Goal: Information Seeking & Learning: Learn about a topic

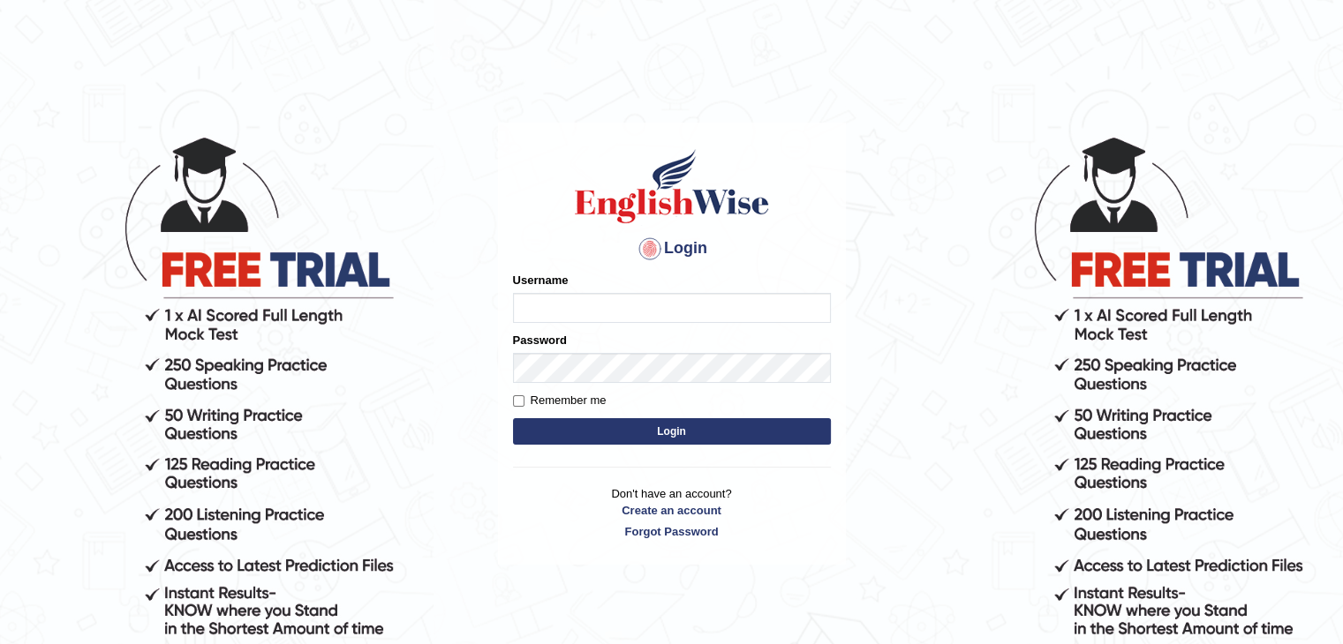
type input "Ravivinoth93"
click at [659, 437] on button "Login" at bounding box center [672, 431] width 318 height 26
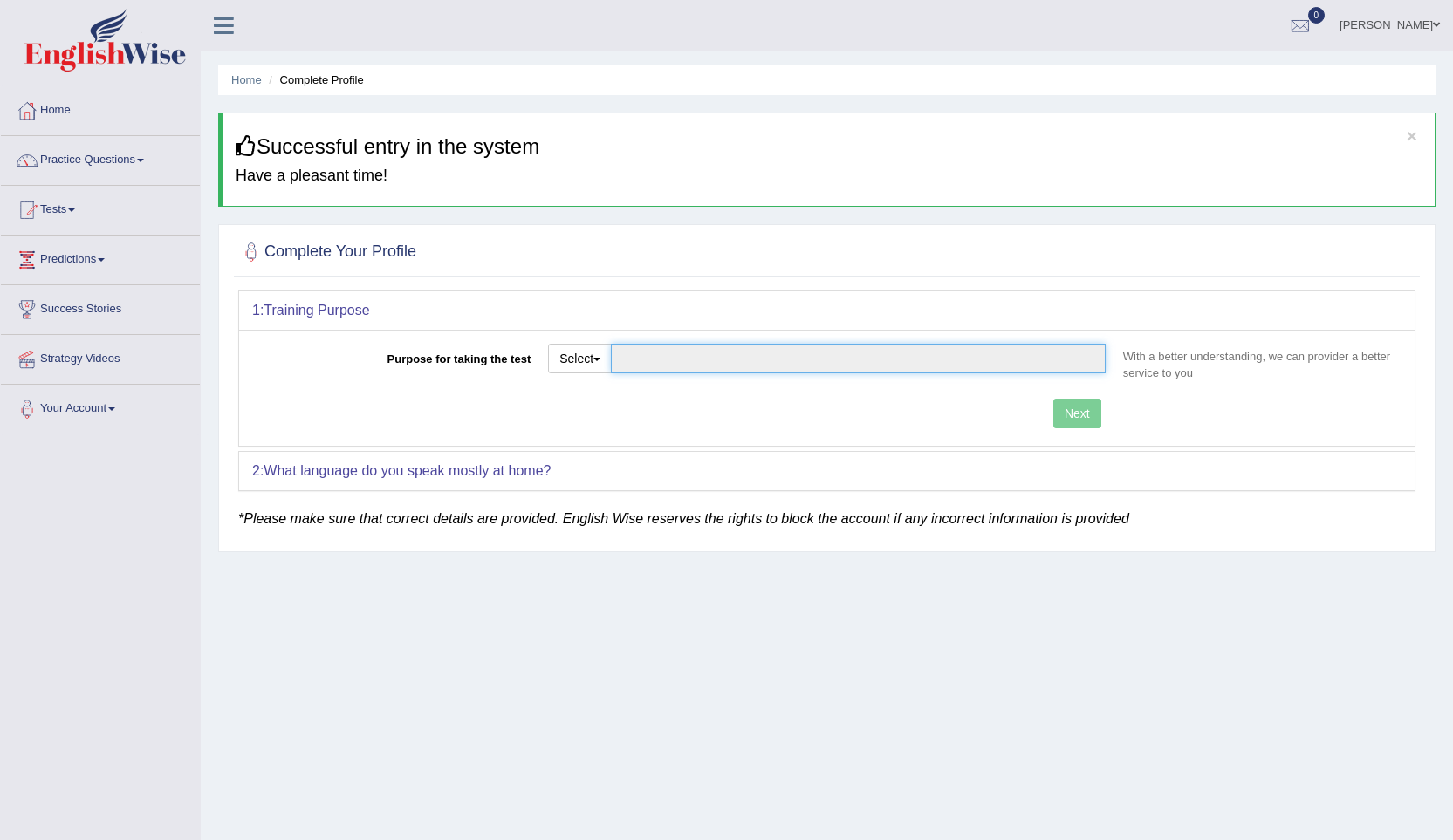
click at [644, 361] on input "Purpose for taking the test" at bounding box center [858, 359] width 495 height 30
click at [597, 359] on span "button" at bounding box center [596, 360] width 7 height 4
click at [605, 460] on link "Other" at bounding box center [626, 463] width 155 height 23
click at [710, 359] on input "Purpose for taking the test" at bounding box center [858, 359] width 495 height 30
click at [593, 354] on button "Select" at bounding box center [579, 359] width 63 height 30
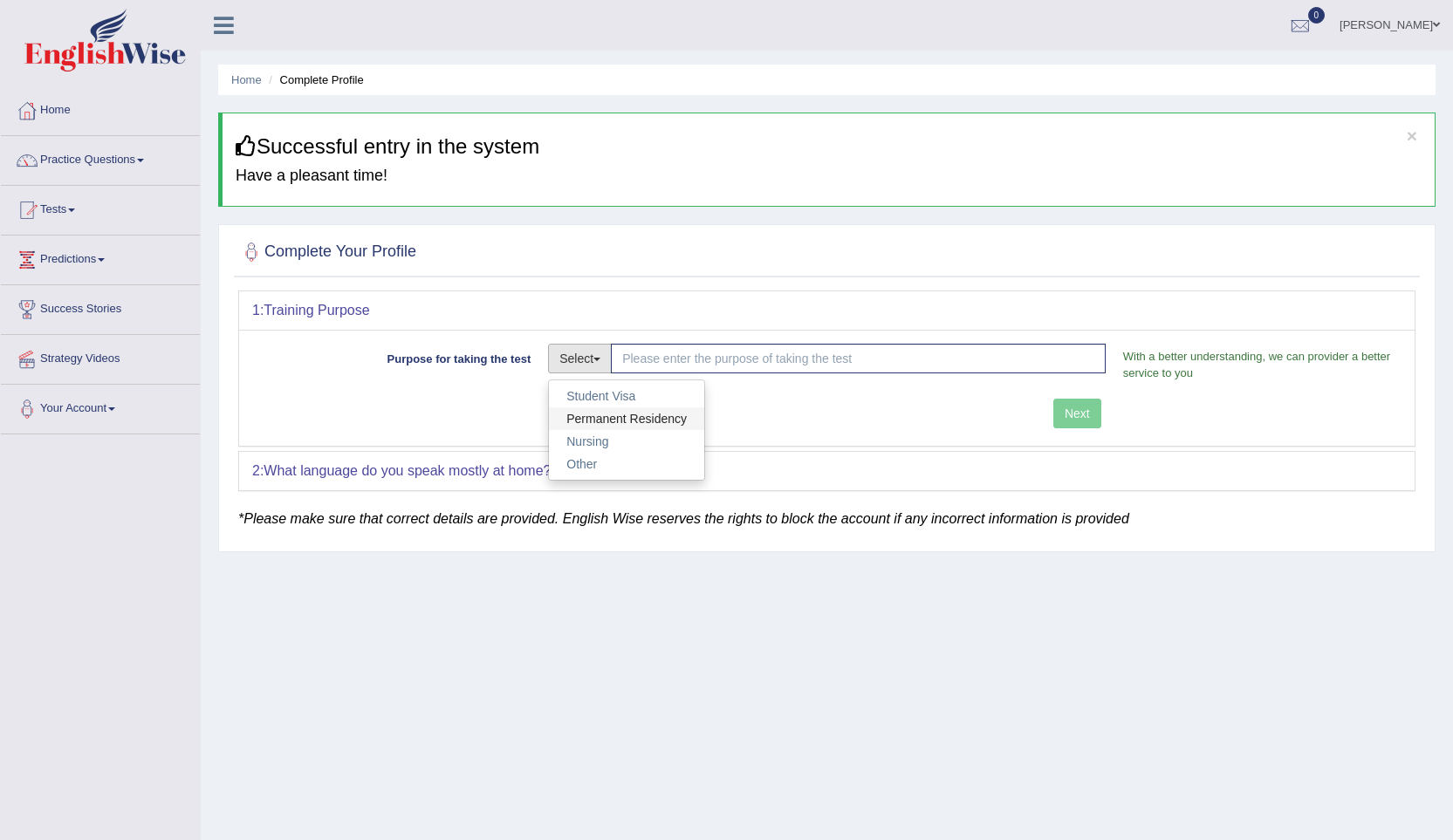
click at [618, 420] on link "Permanent Residency" at bounding box center [626, 418] width 155 height 23
type input "Permanent Residency"
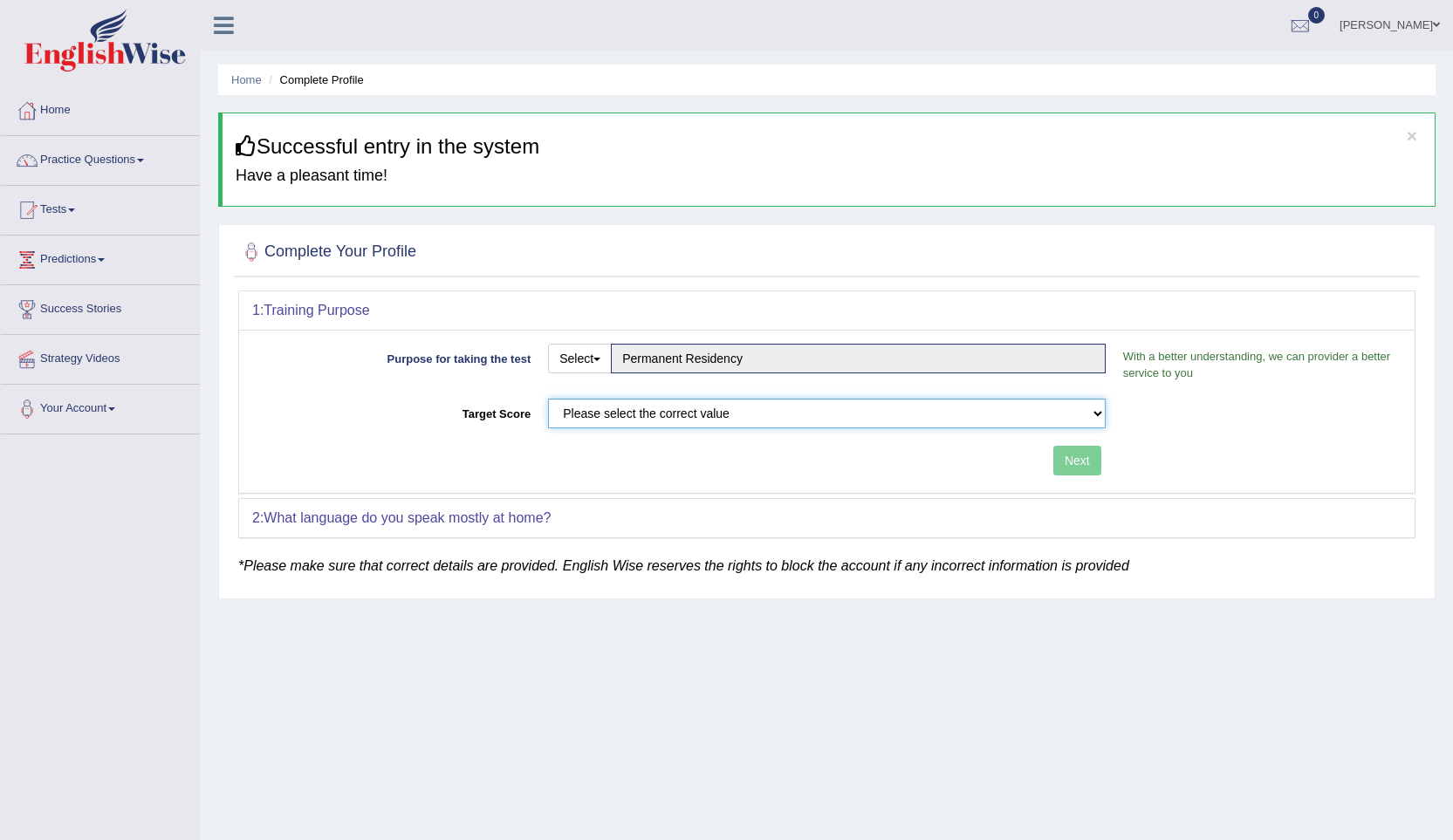
click at [618, 420] on select "Please select the correct value 50 (6 bands) 58 (6.5 bands) 65 (7 bands) 79 (8 …" at bounding box center [826, 413] width 557 height 30
select select "58"
click at [548, 398] on select "Please select the correct value 50 (6 bands) 58 (6.5 bands) 65 (7 bands) 79 (8 …" at bounding box center [826, 413] width 557 height 30
click at [1068, 458] on button "Next" at bounding box center [1076, 461] width 48 height 30
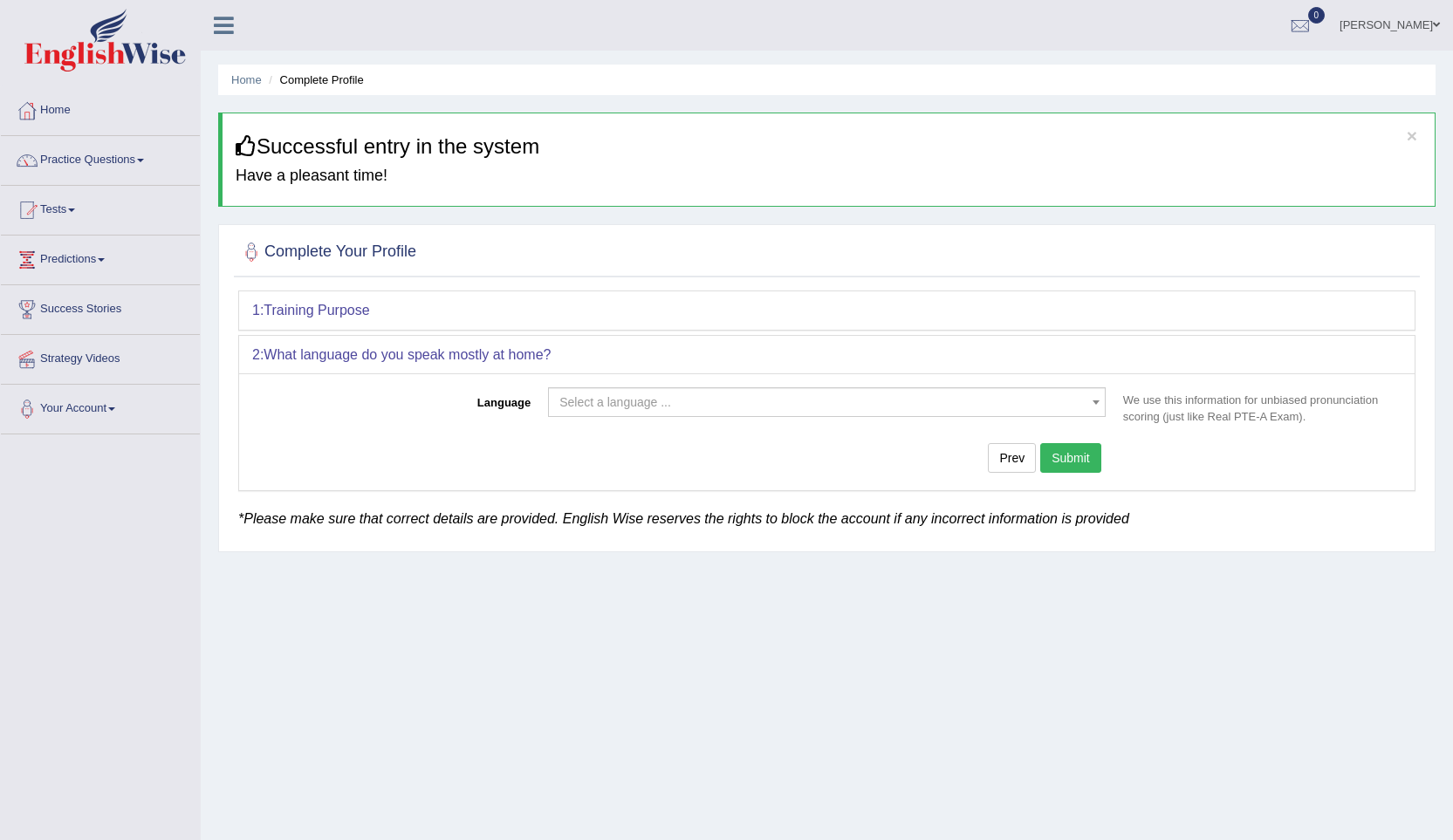
click at [627, 397] on span "Select a language ..." at bounding box center [615, 402] width 112 height 14
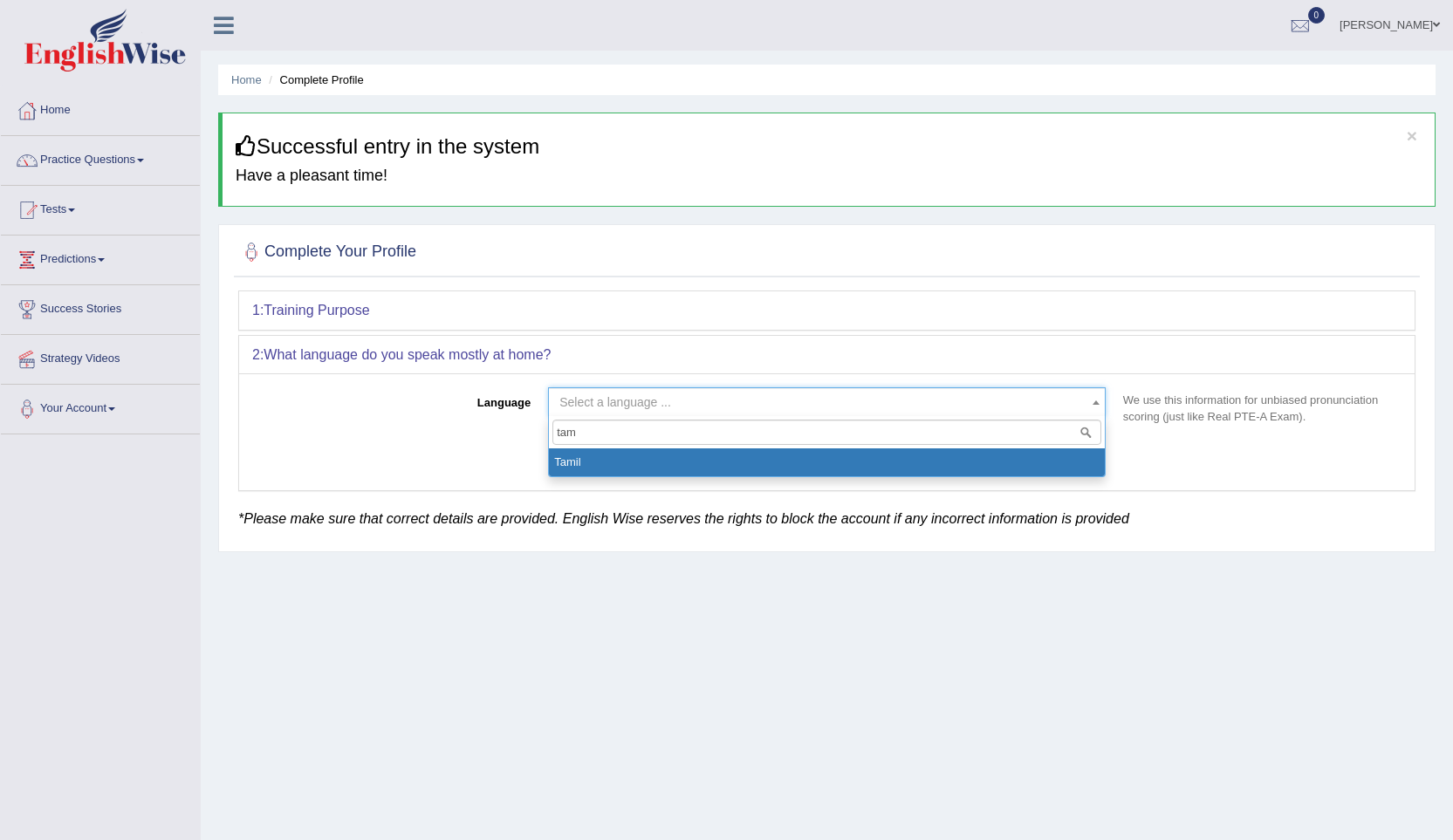
type input "tam"
select select "Tamil"
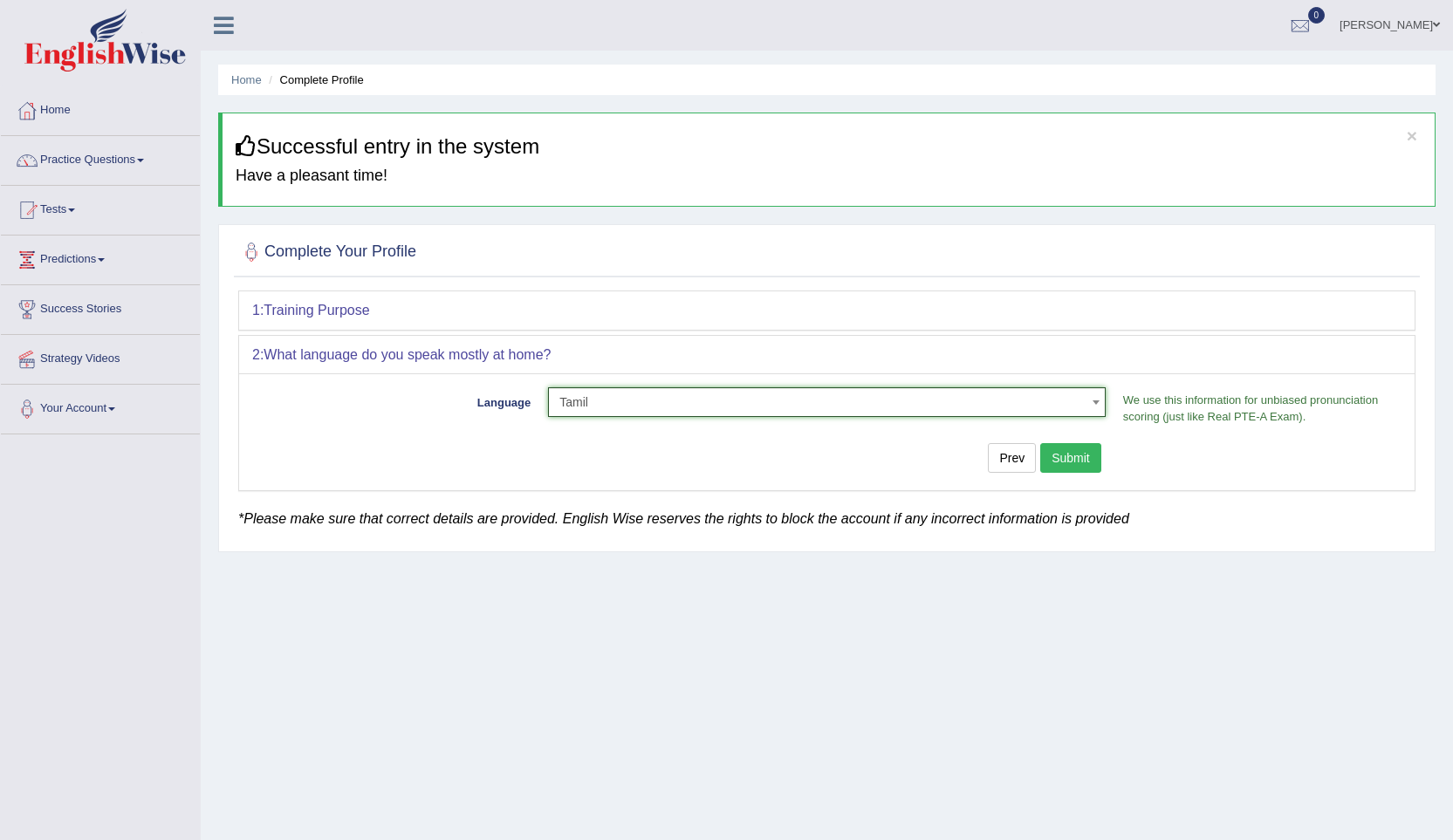
click at [1084, 454] on button "Submit" at bounding box center [1070, 458] width 61 height 30
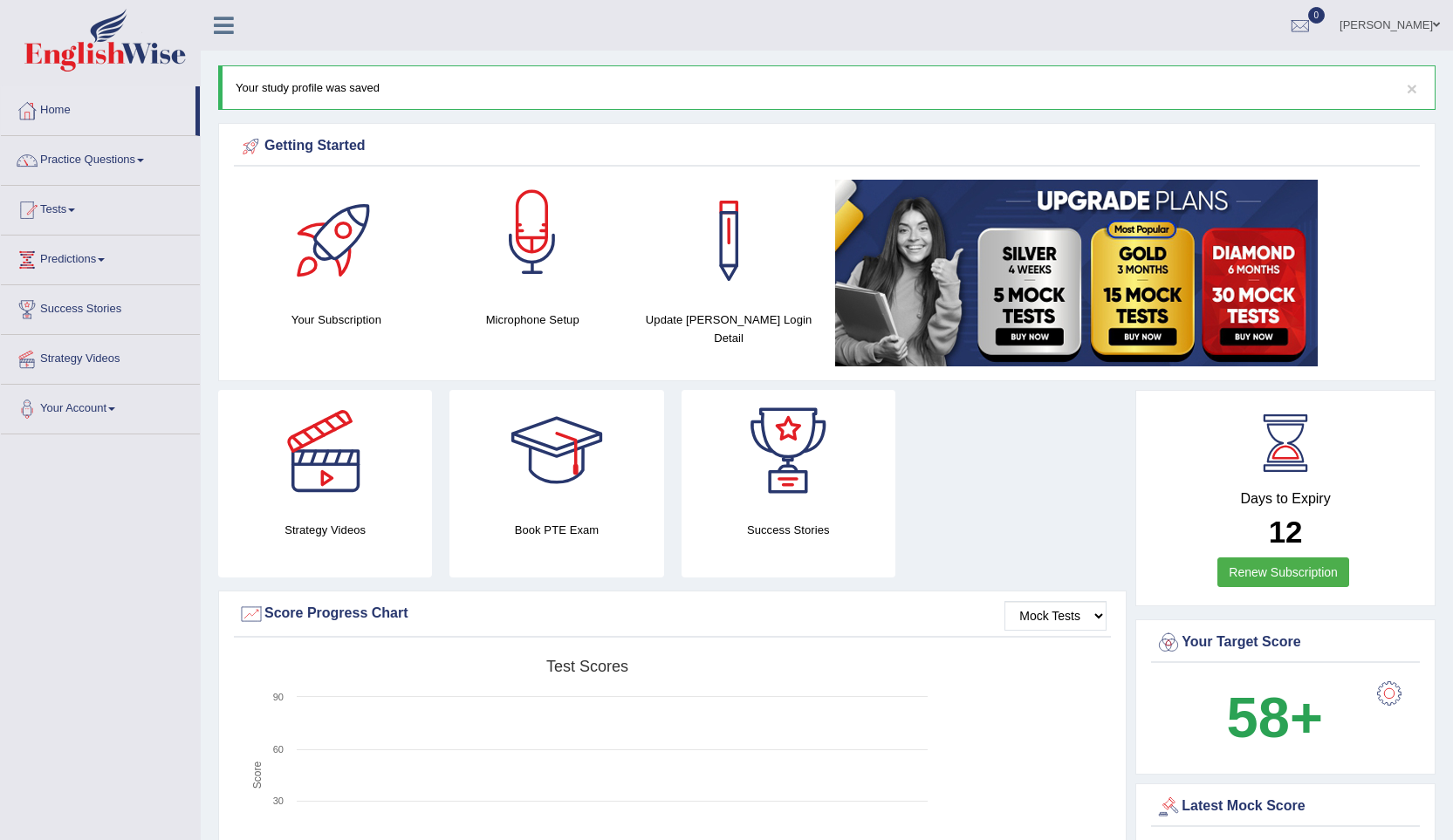
click at [541, 241] on div at bounding box center [533, 241] width 123 height 123
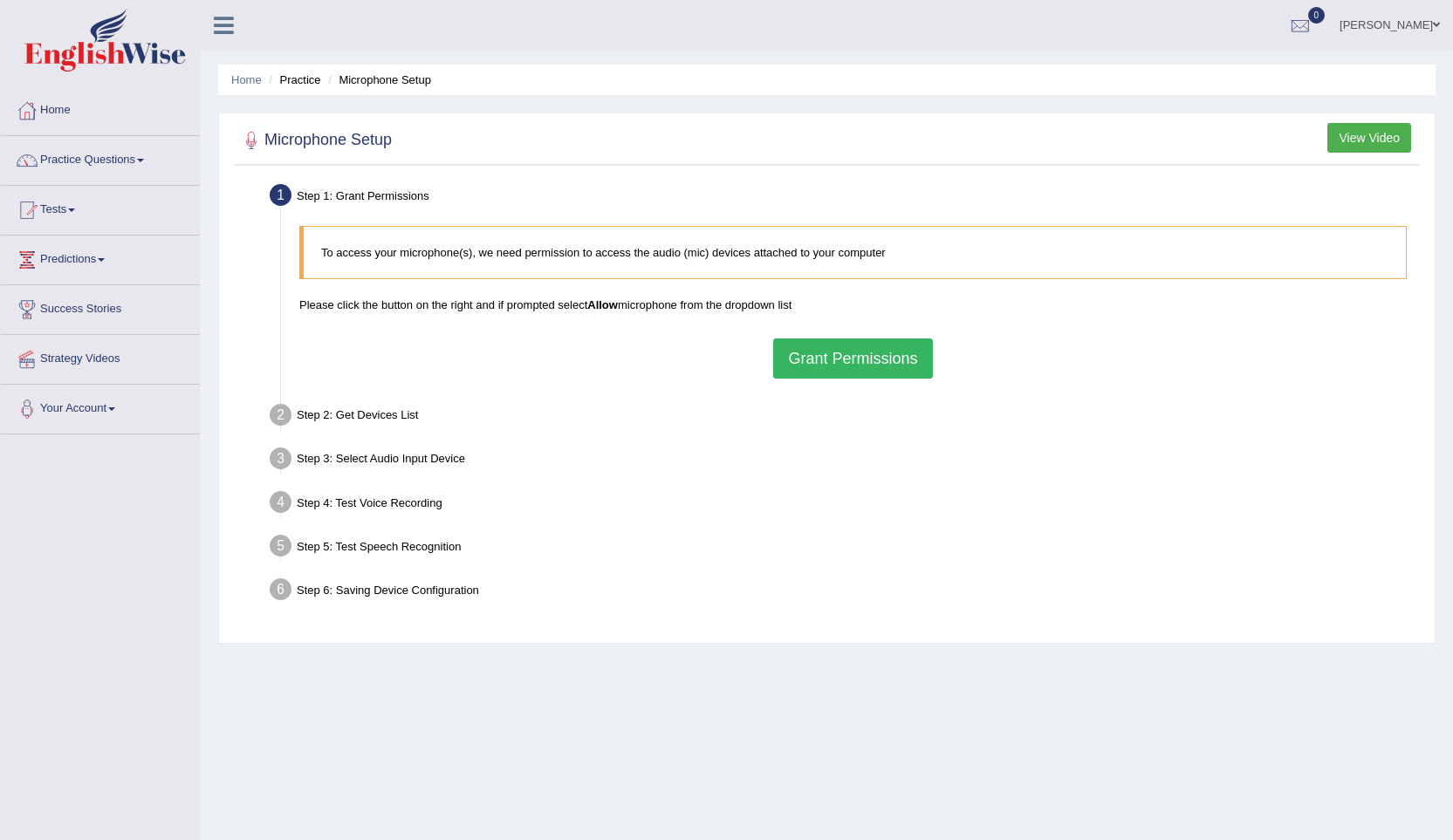
click at [525, 257] on p "To access your microphone(s), we need permission to access the audio (mic) devi…" at bounding box center [855, 252] width 1068 height 17
click at [865, 351] on button "Grant Permissions" at bounding box center [852, 358] width 159 height 41
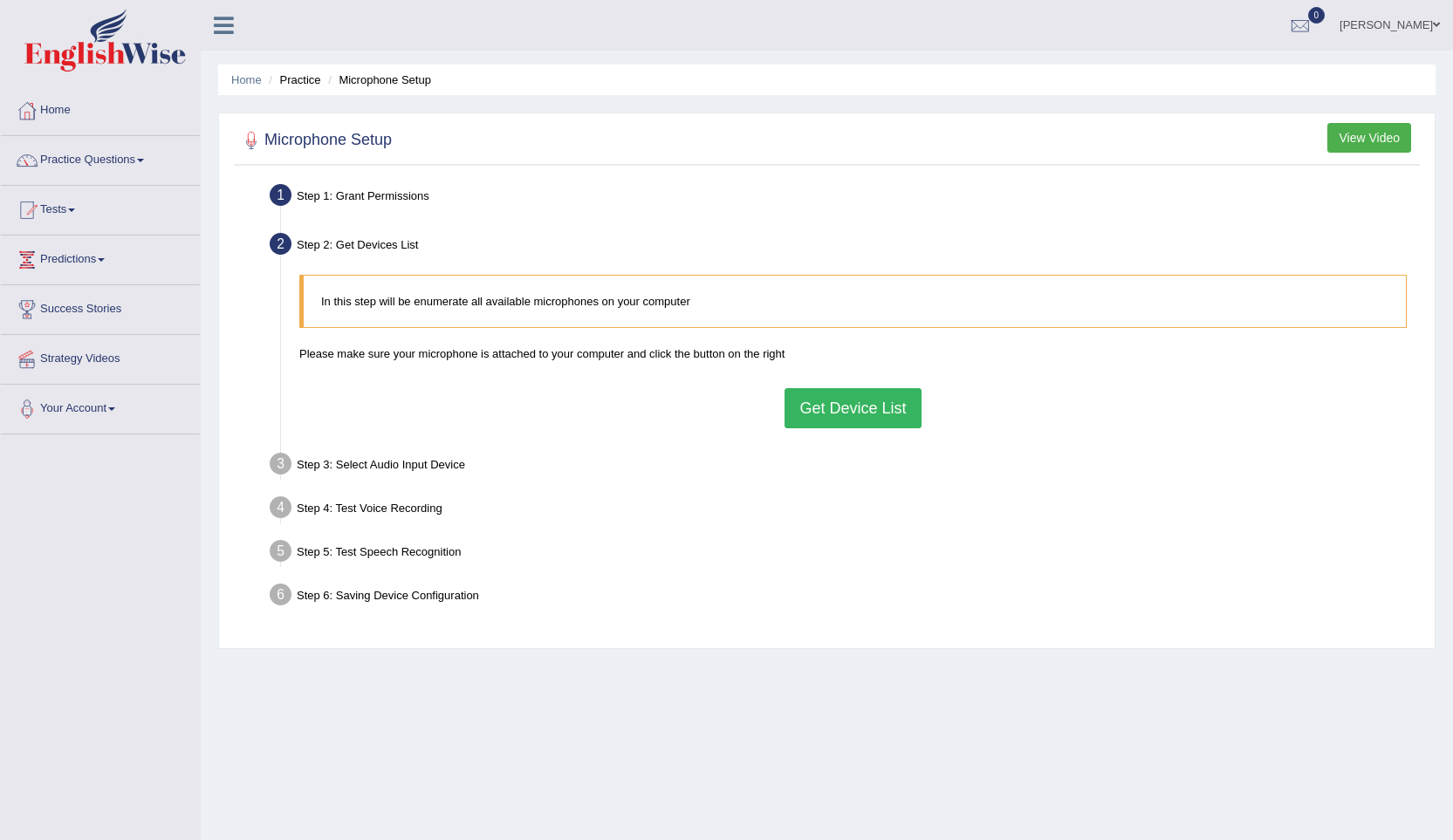
click at [835, 412] on button "Get Device List" at bounding box center [853, 408] width 136 height 41
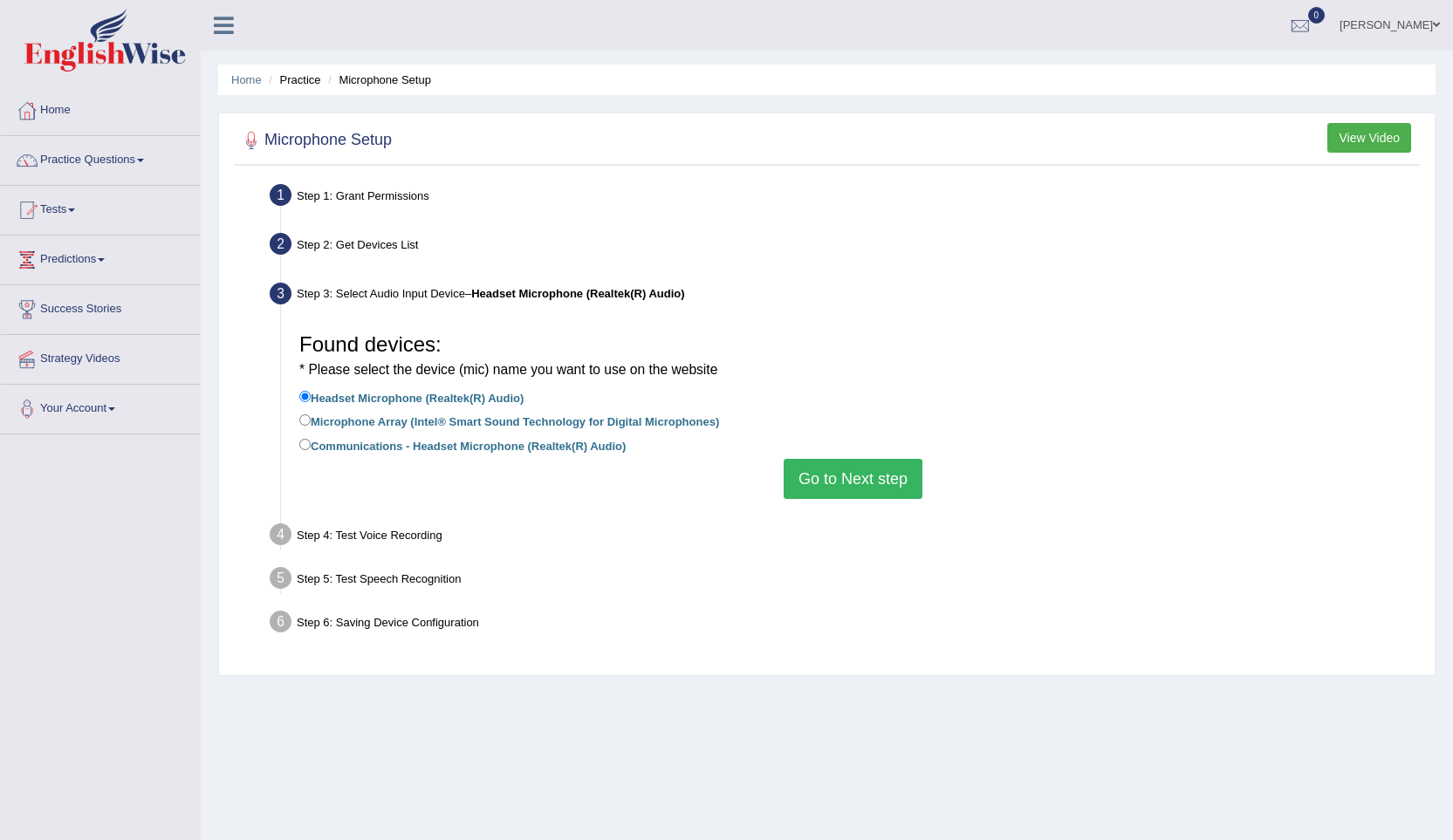
click at [833, 480] on button "Go to Next step" at bounding box center [853, 478] width 138 height 41
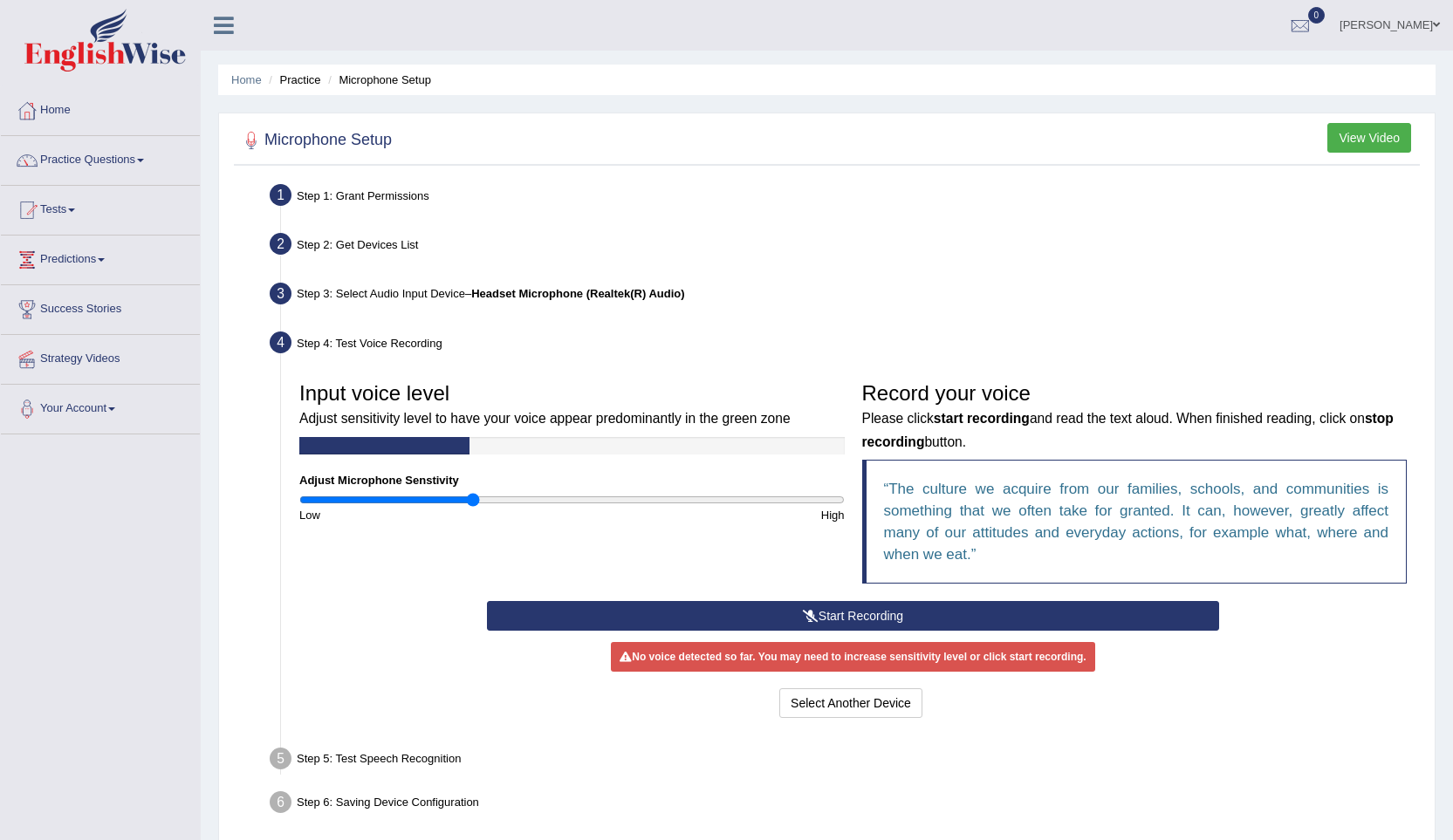
type input "0.64"
click at [473, 498] on input "range" at bounding box center [572, 500] width 546 height 14
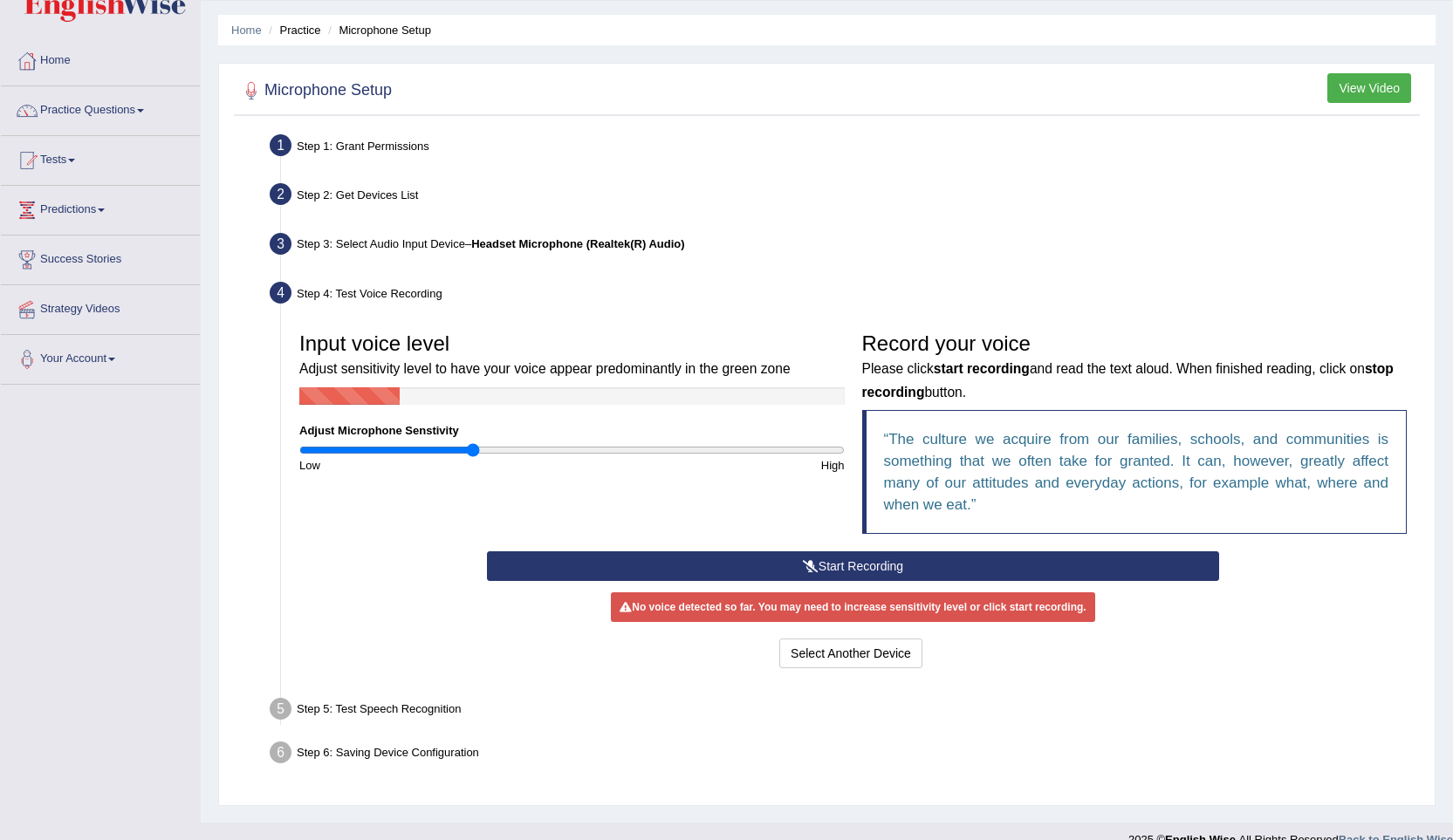
scroll to position [76, 0]
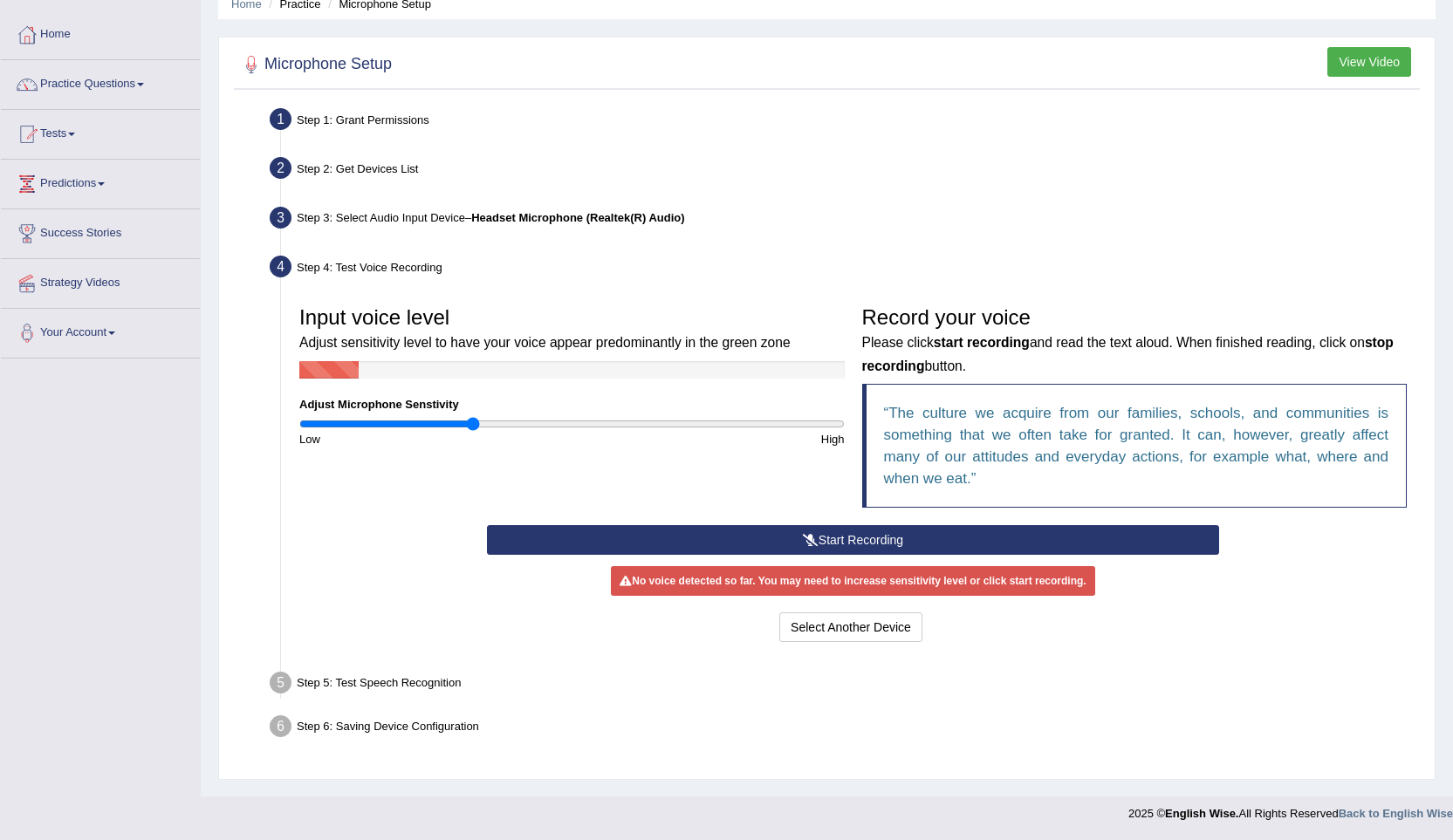
click at [815, 539] on icon at bounding box center [811, 540] width 16 height 12
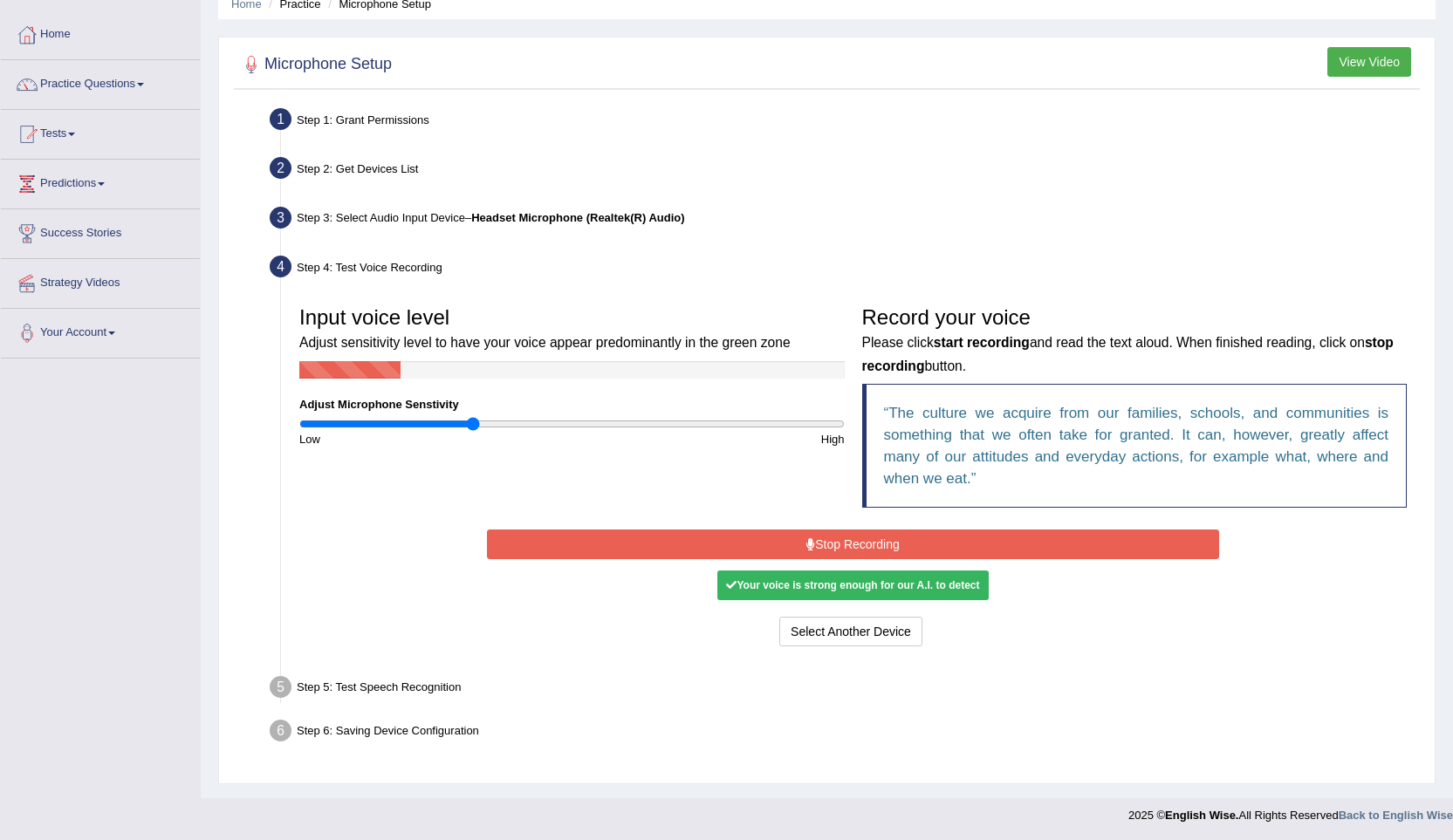
click at [708, 542] on button "Stop Recording" at bounding box center [853, 545] width 732 height 30
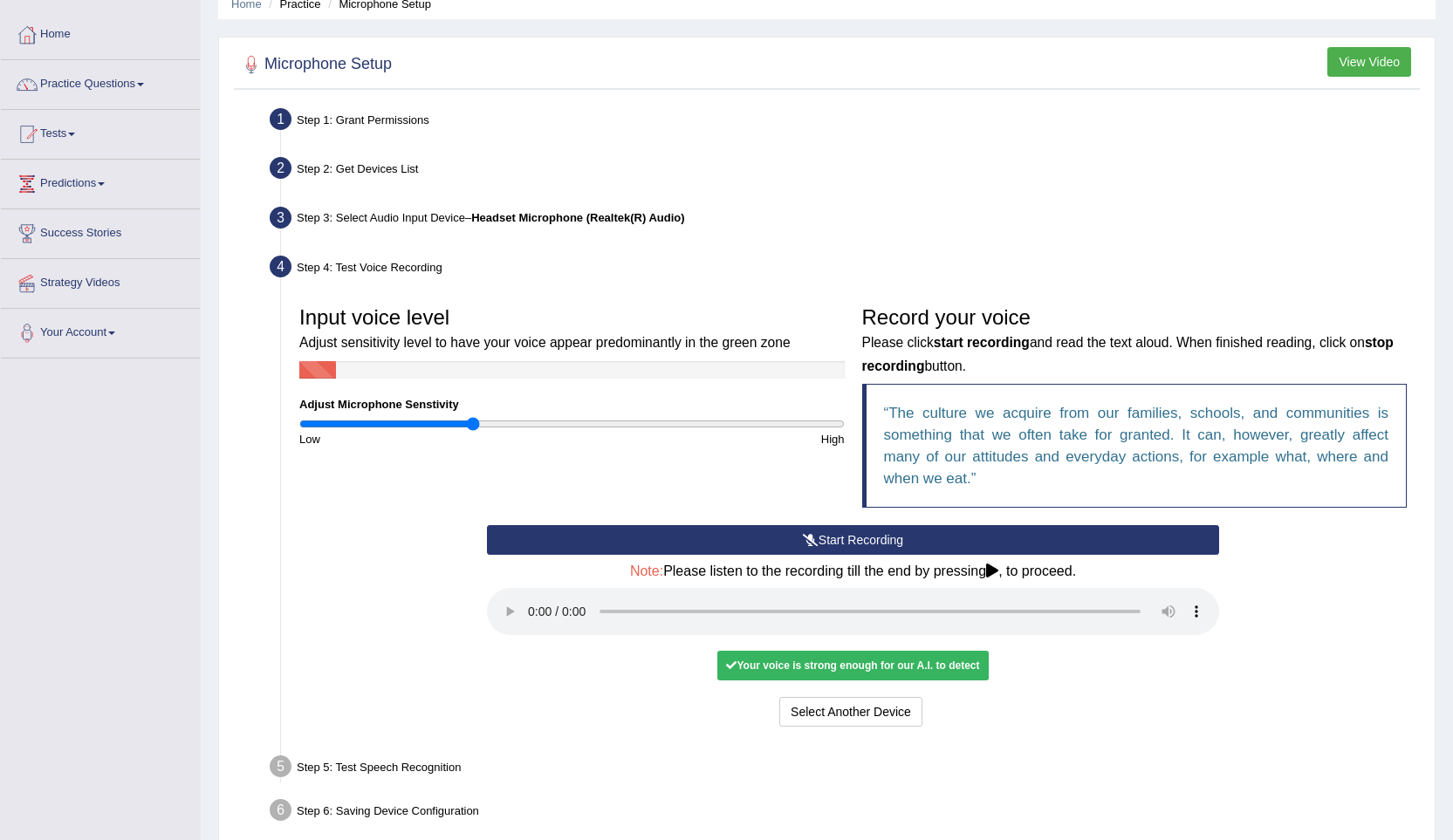
click at [568, 651] on div "Start Recording Stop Recording Note: Please listen to the recording till the en…" at bounding box center [853, 628] width 749 height 206
click at [916, 714] on button "Voice is ok. Go to Next step" at bounding box center [925, 712] width 173 height 30
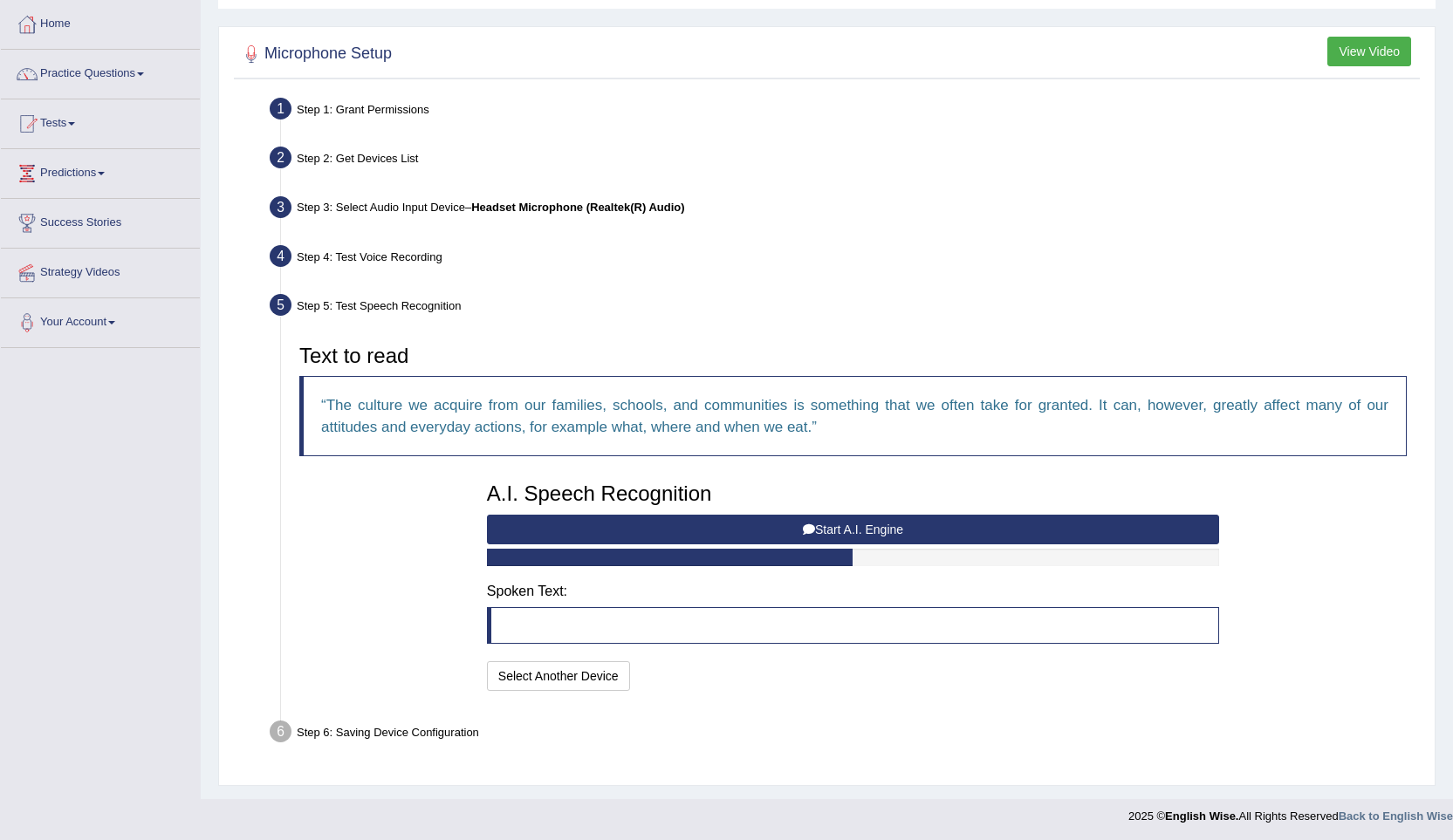
scroll to position [89, 0]
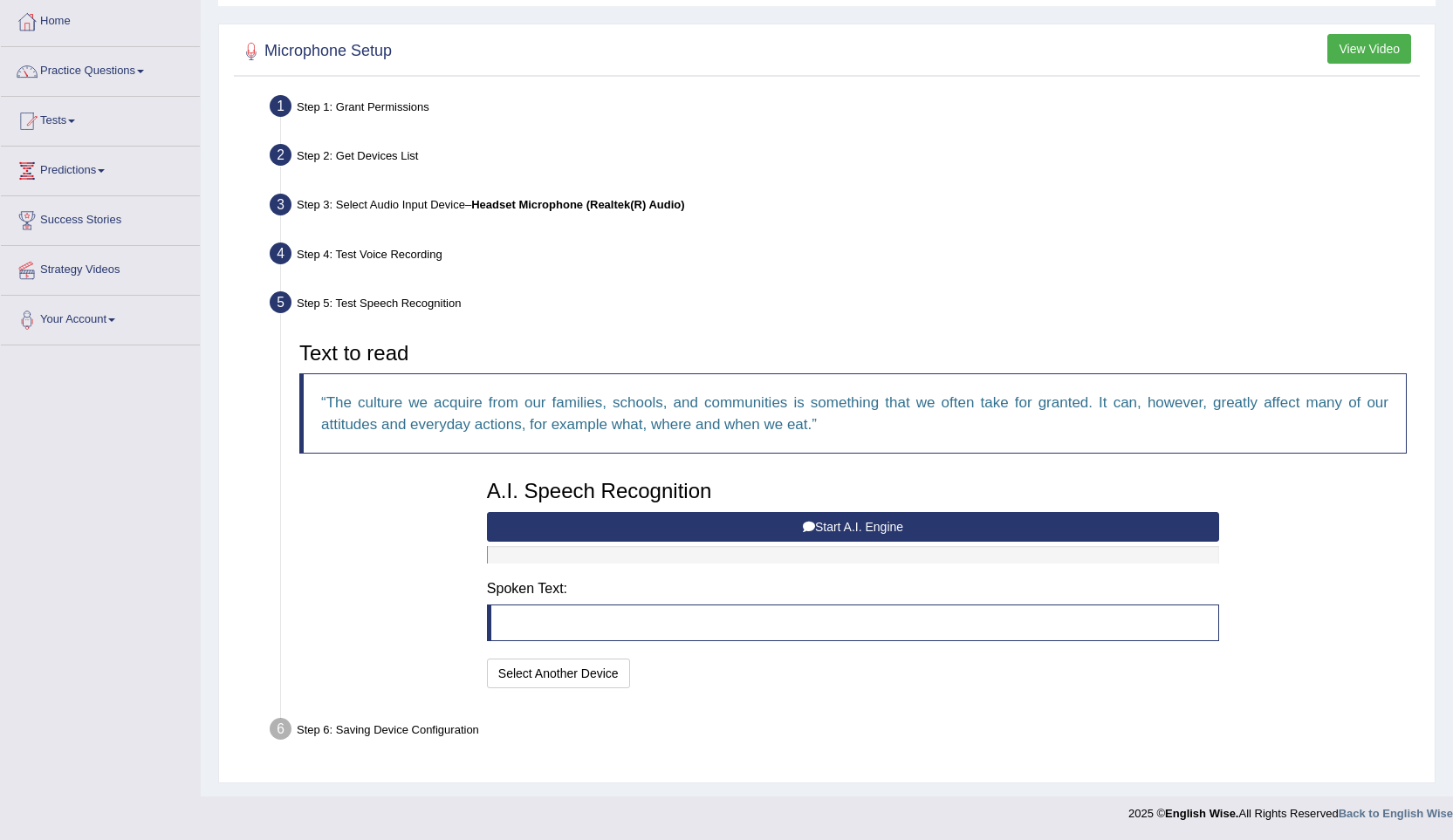
click at [787, 528] on button "Start A.I. Engine" at bounding box center [853, 527] width 732 height 30
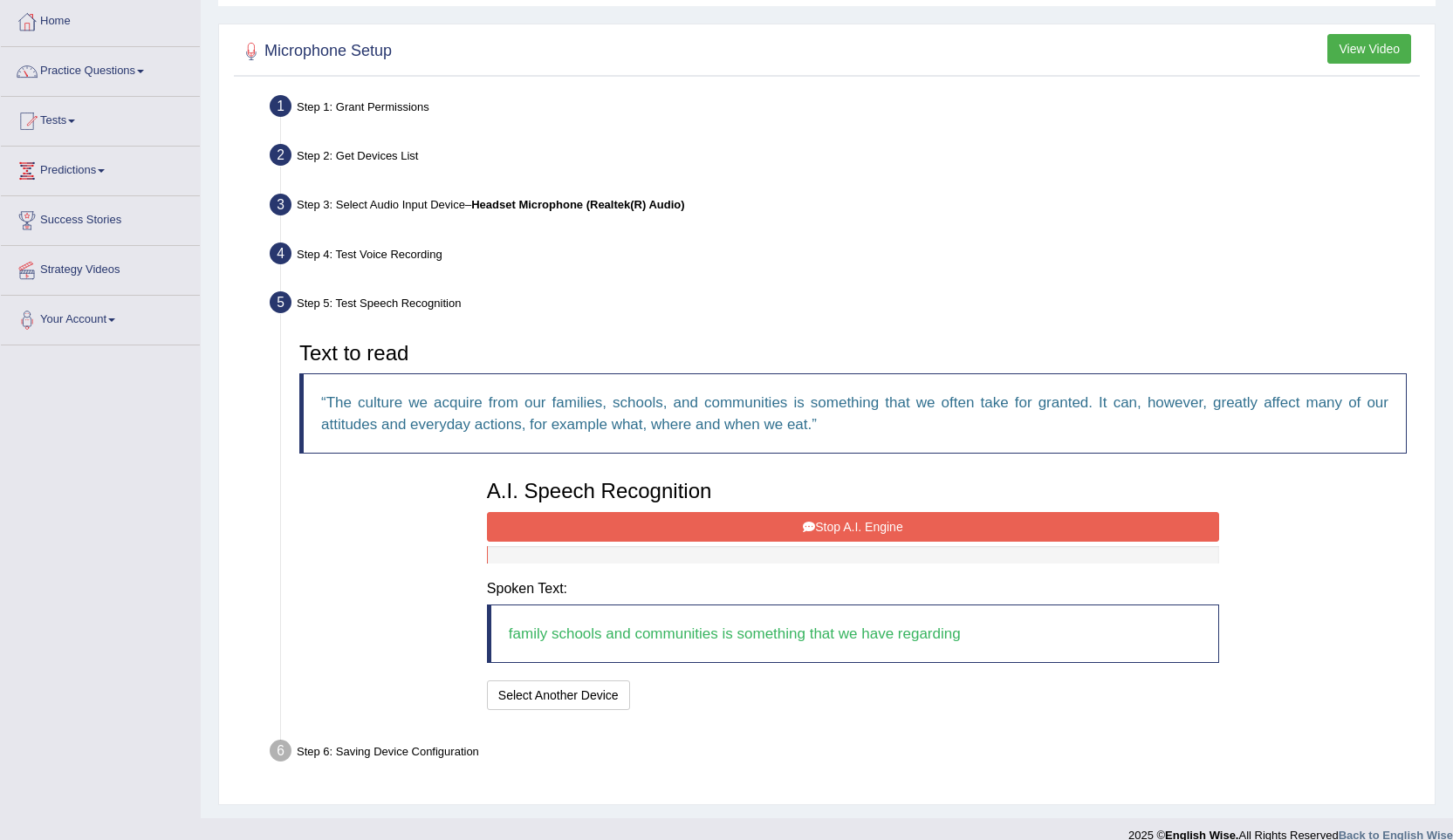
drag, startPoint x: 787, startPoint y: 528, endPoint x: 799, endPoint y: 546, distance: 21.6
click at [791, 536] on button "Stop A.I. Engine" at bounding box center [853, 527] width 732 height 30
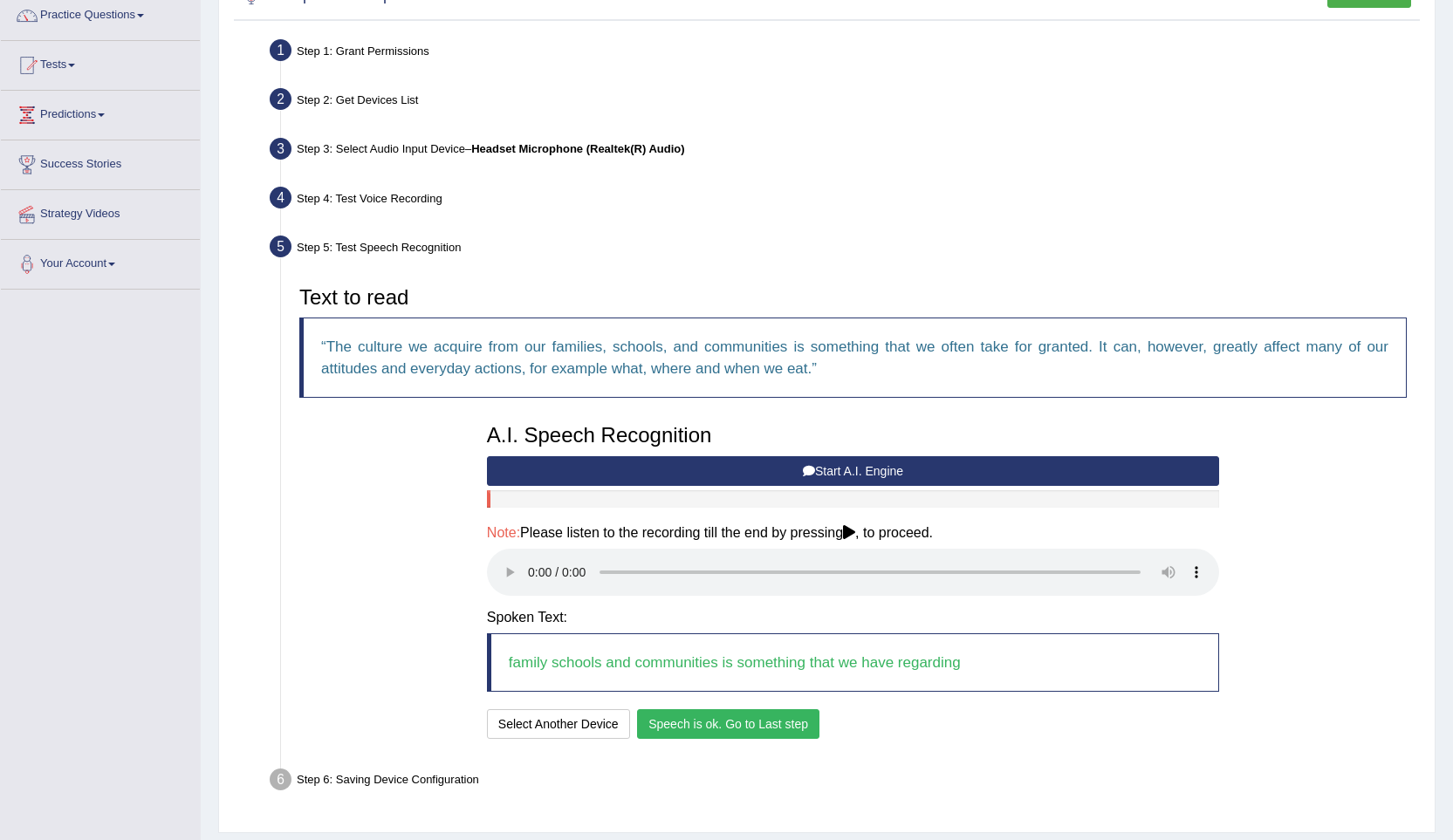
scroll to position [196, 0]
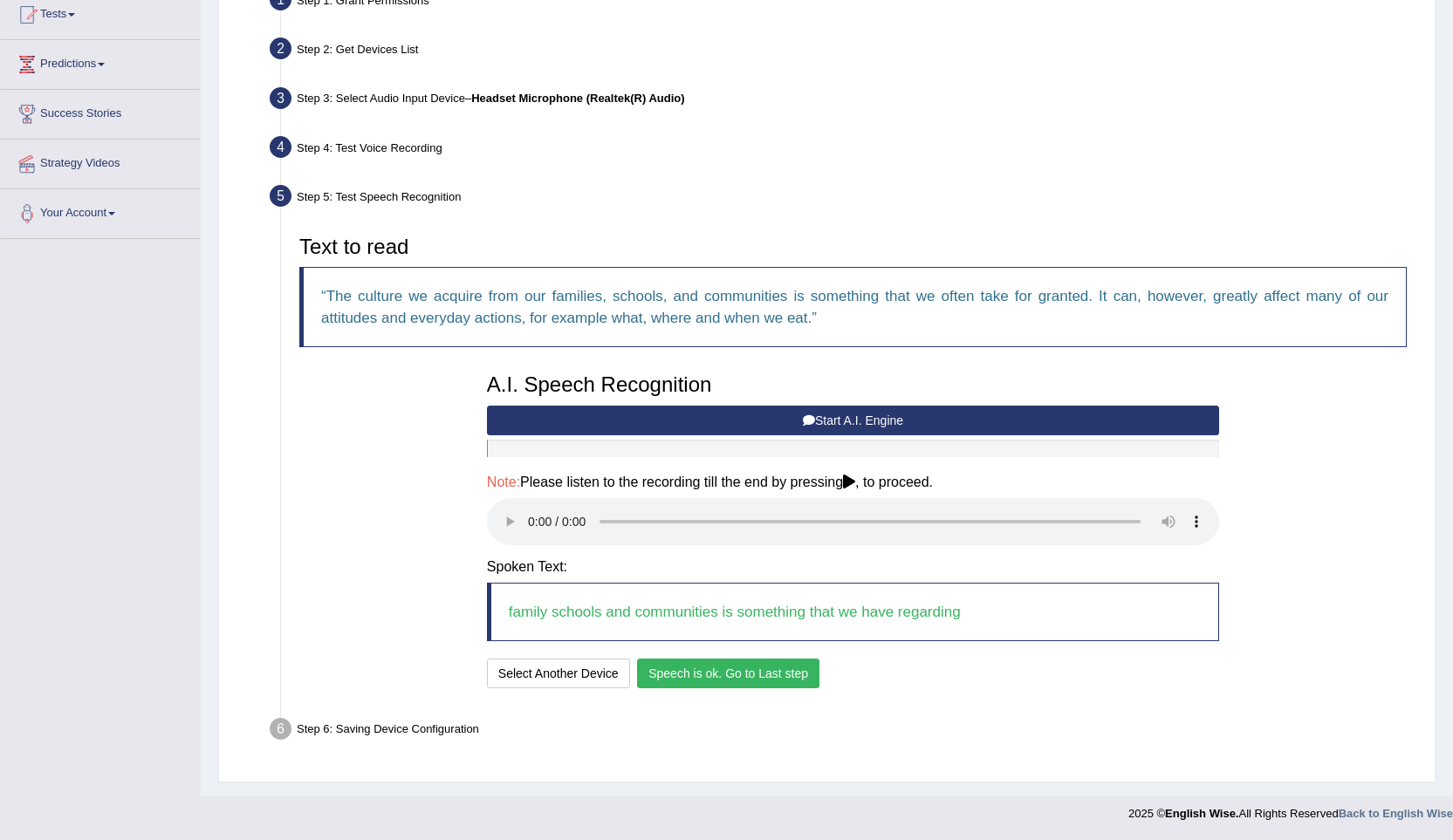
click at [748, 673] on button "Speech is ok. Go to Last step" at bounding box center [727, 673] width 182 height 30
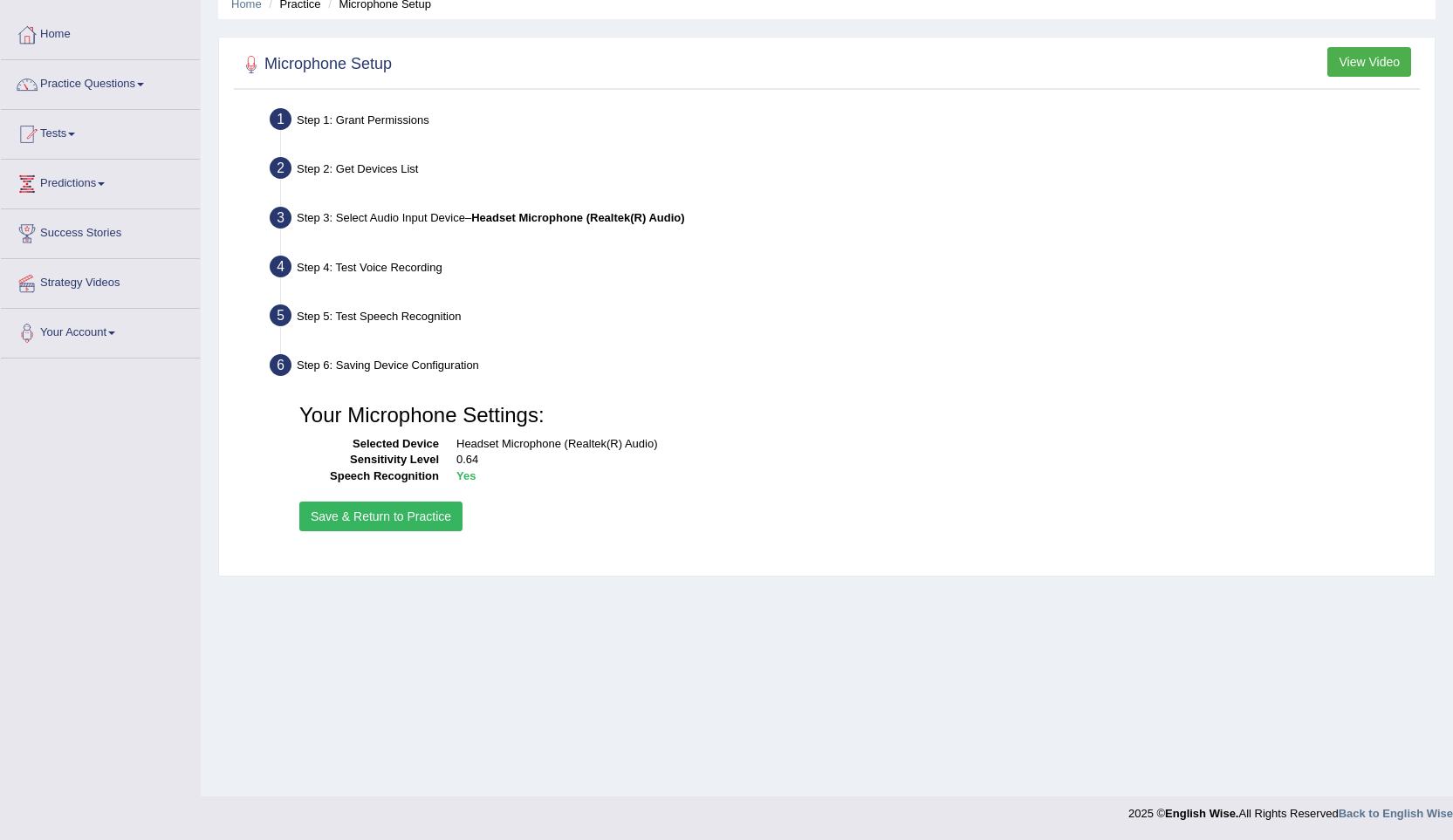
click at [380, 517] on button "Save & Return to Practice" at bounding box center [381, 517] width 163 height 30
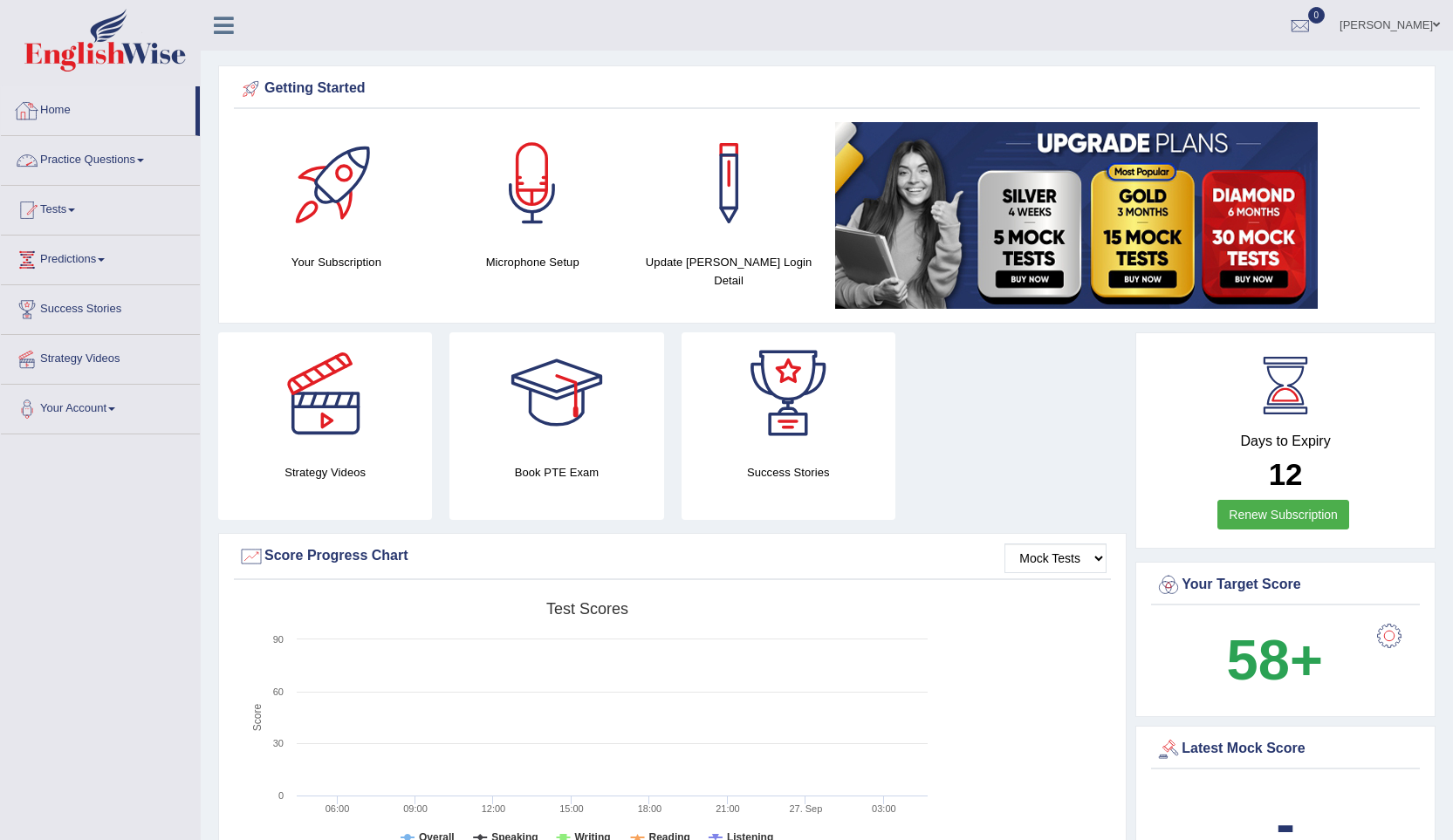
click at [88, 159] on link "Practice Questions" at bounding box center [100, 158] width 199 height 43
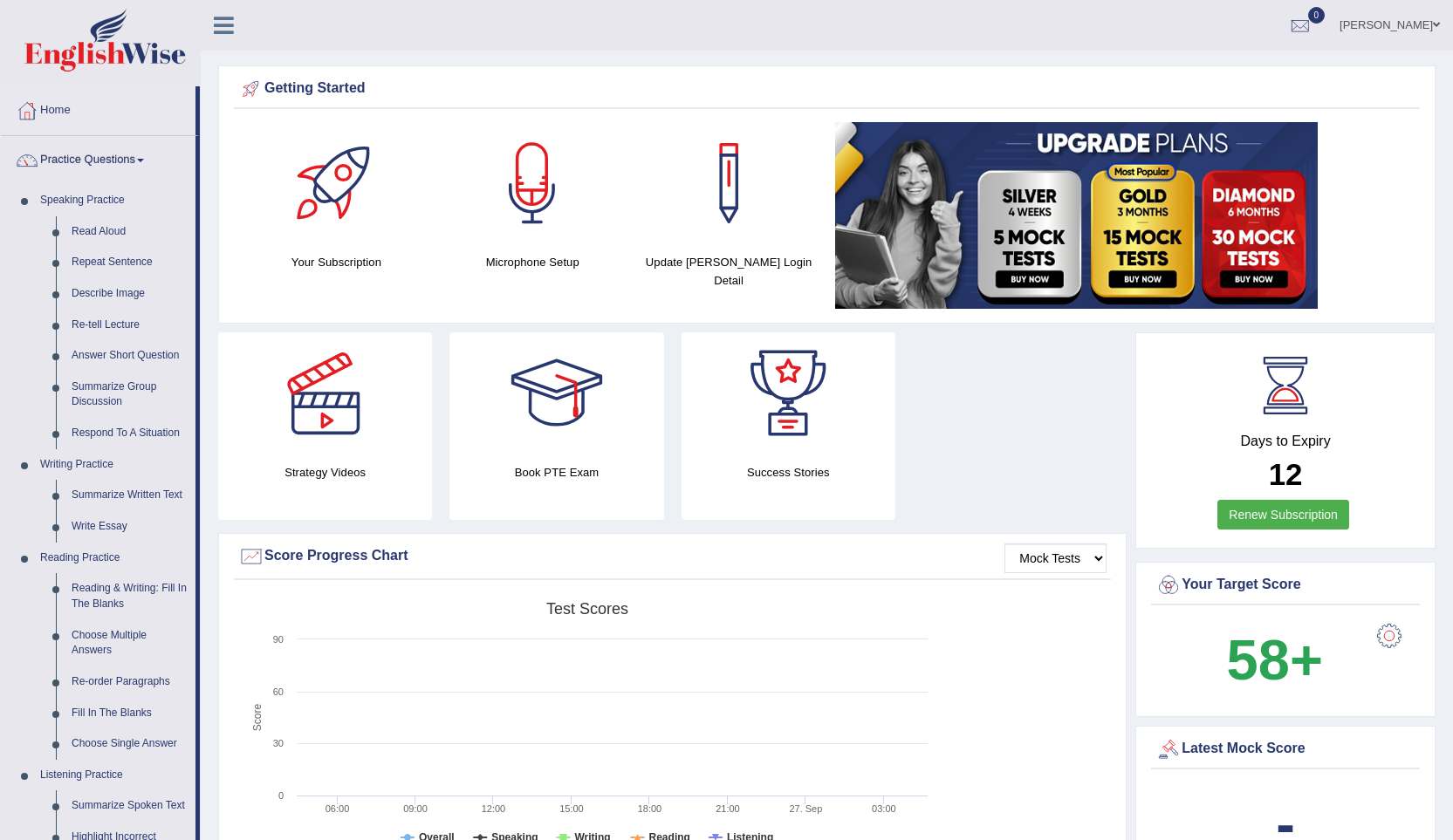
click at [88, 159] on link "Practice Questions" at bounding box center [98, 158] width 195 height 43
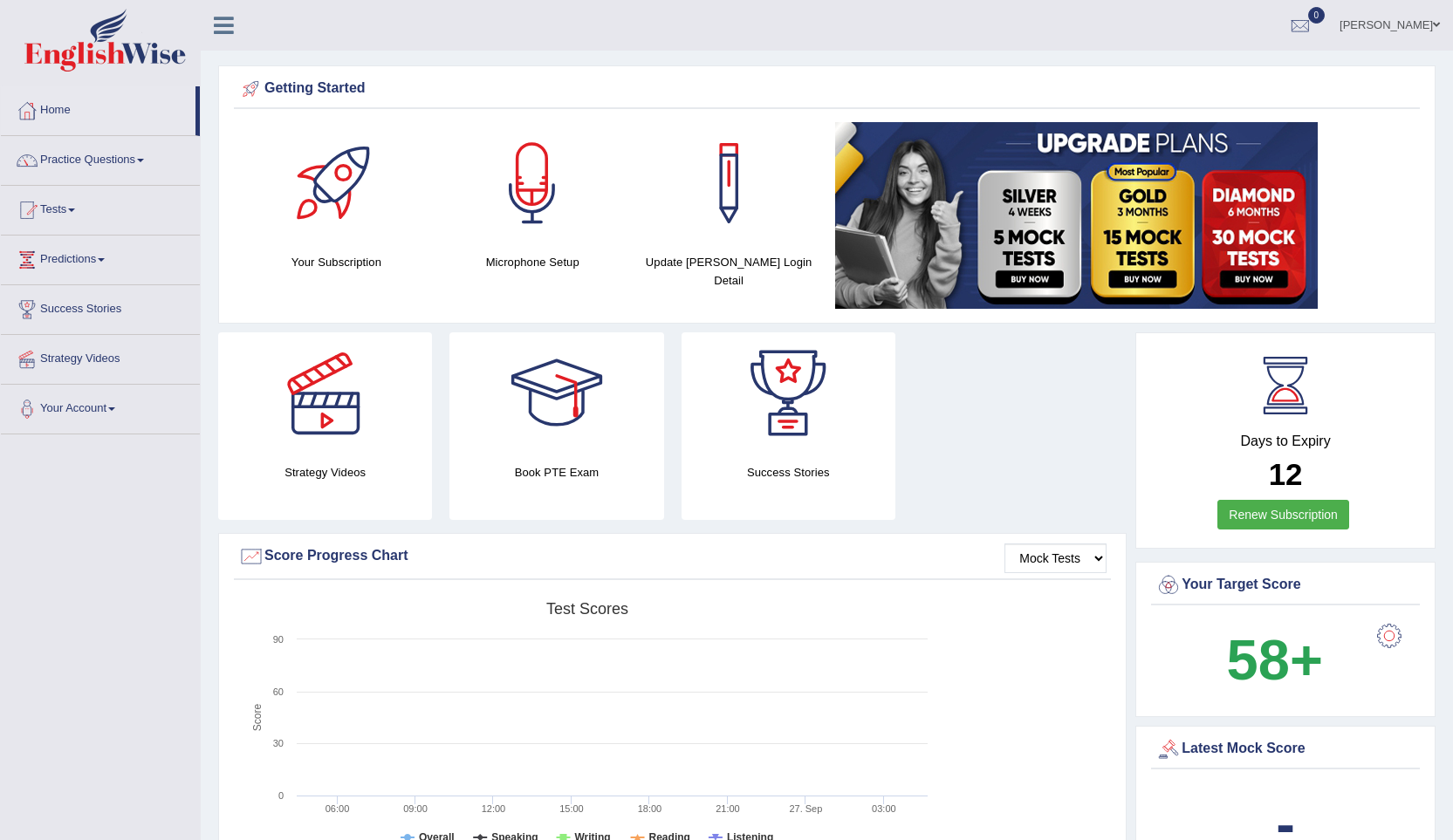
click at [88, 159] on link "Practice Questions" at bounding box center [100, 158] width 199 height 43
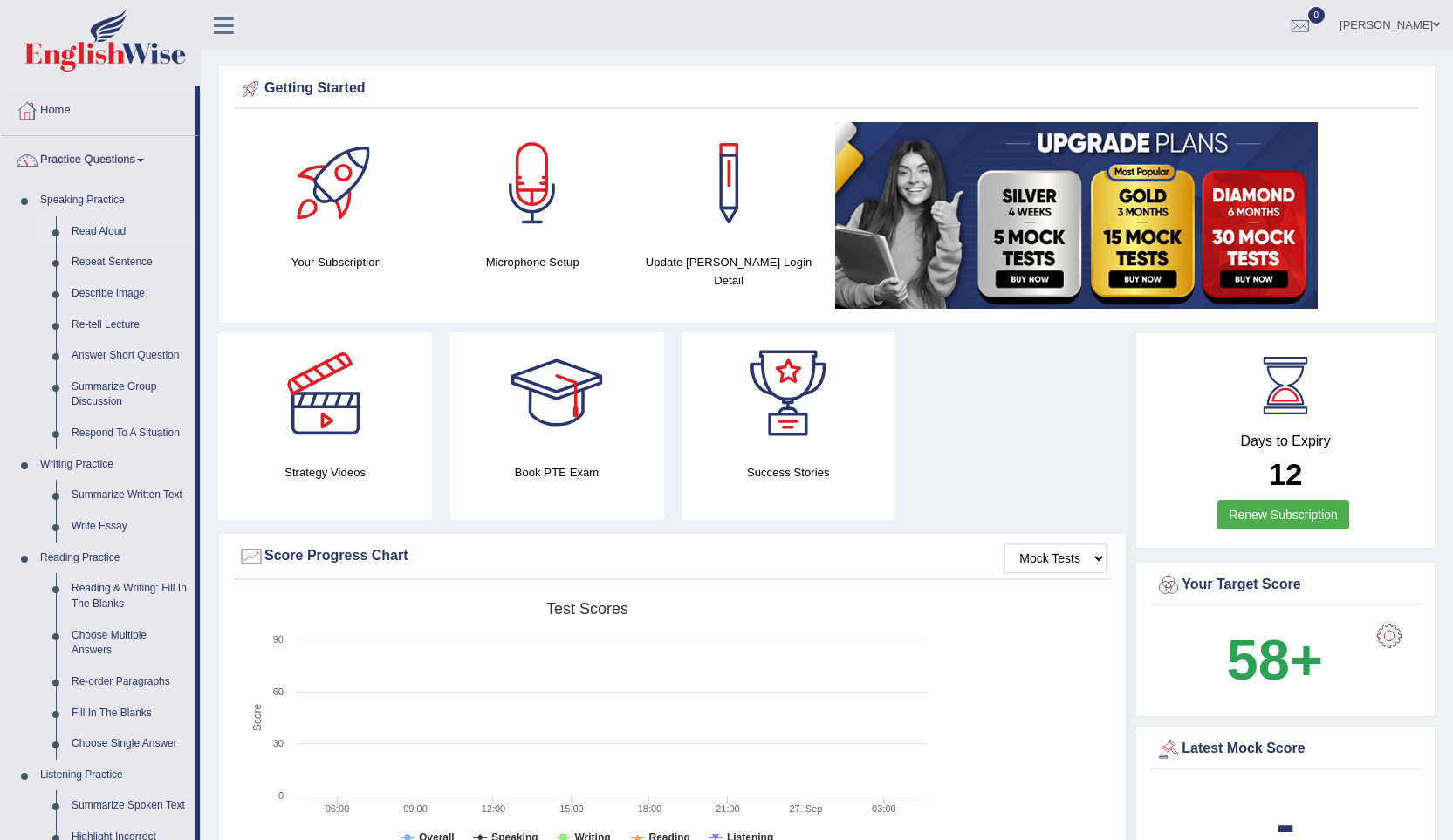
click at [86, 236] on link "Read Aloud" at bounding box center [128, 232] width 131 height 32
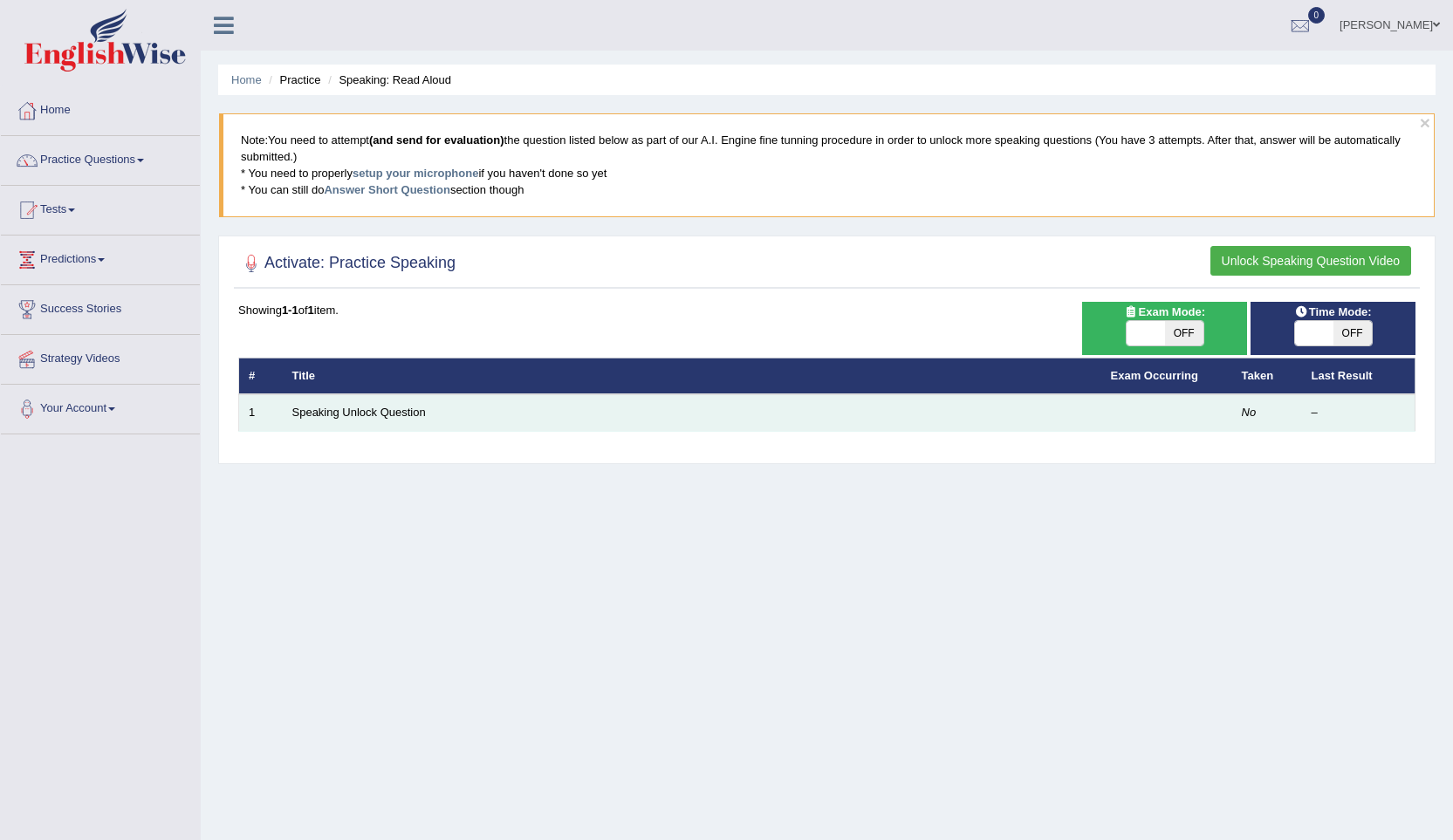
click at [271, 409] on td "1" at bounding box center [261, 412] width 43 height 37
click at [396, 414] on link "Speaking Unlock Question" at bounding box center [359, 411] width 133 height 13
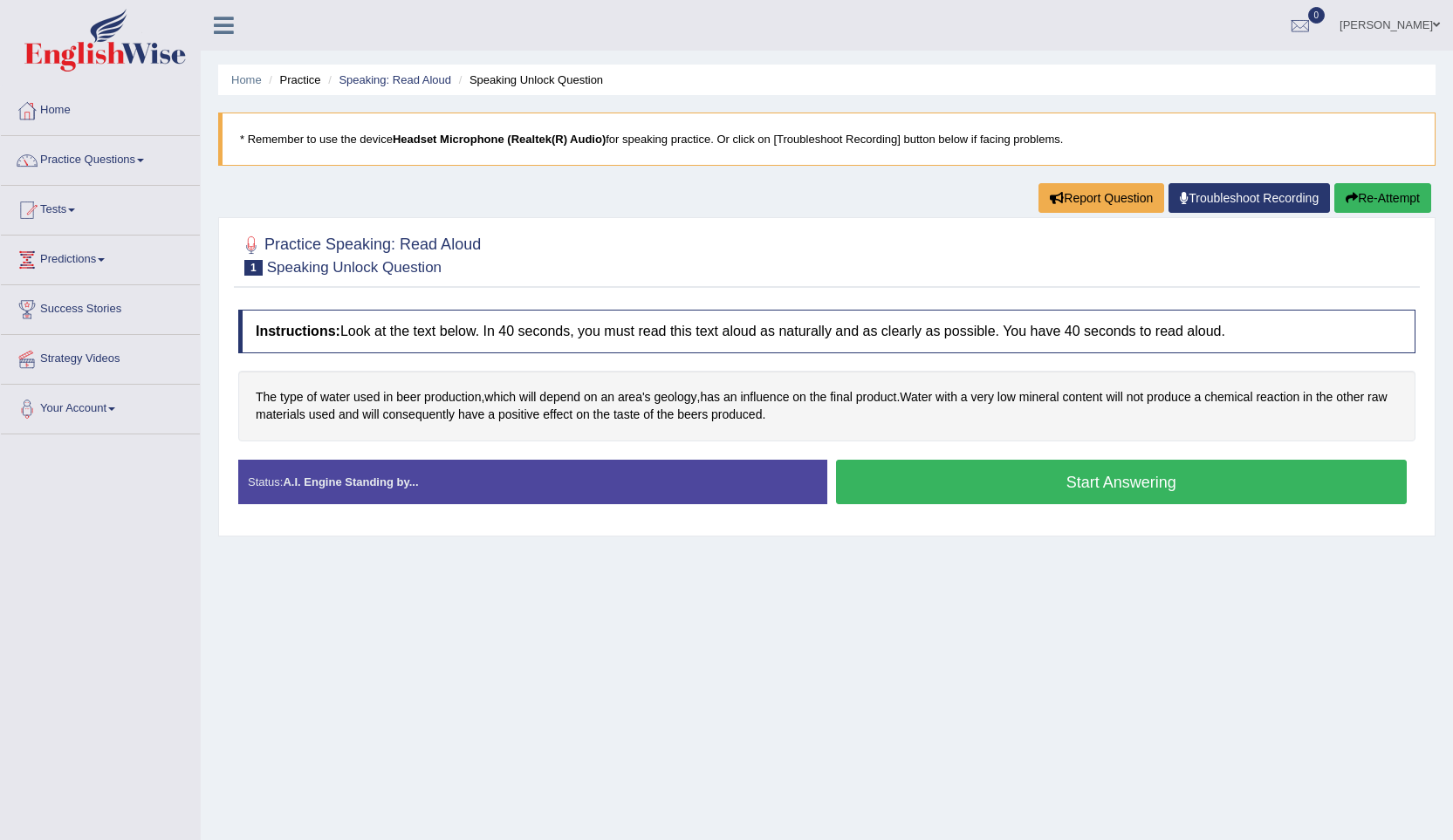
click at [1012, 478] on button "Start Answering" at bounding box center [1122, 481] width 571 height 44
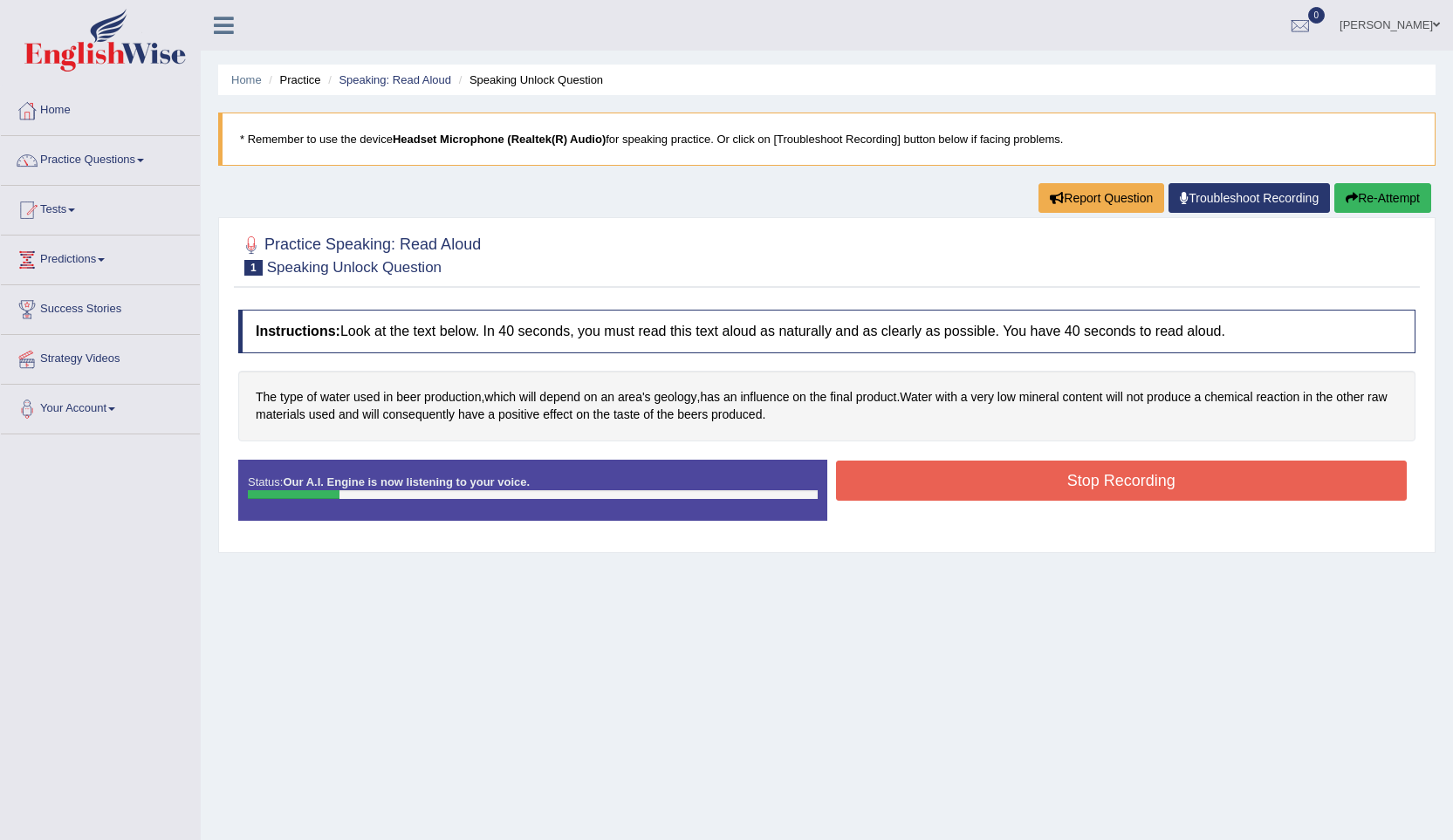
click at [1012, 478] on button "Stop Recording" at bounding box center [1122, 480] width 571 height 41
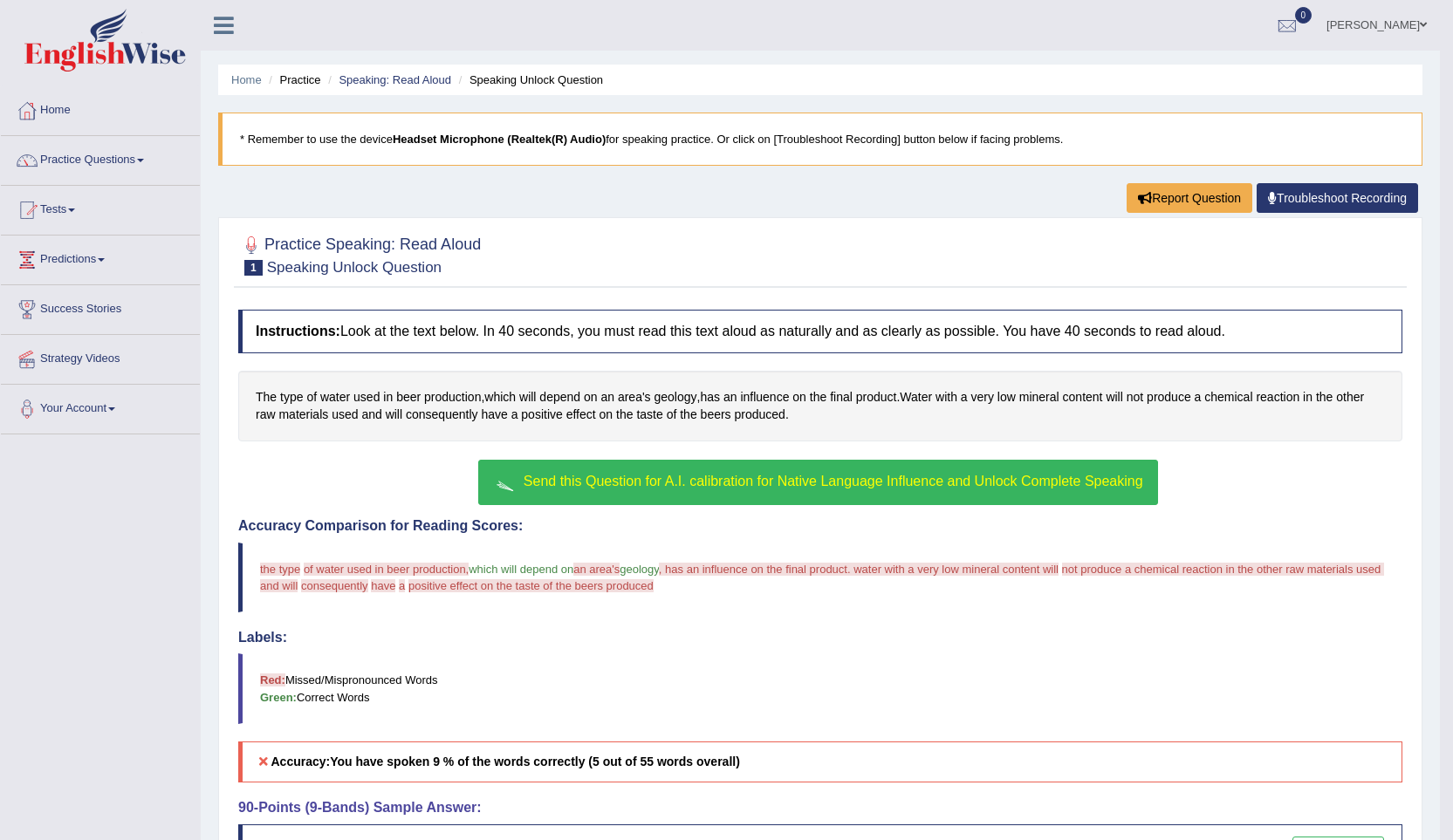
click at [561, 480] on span "Send this Question for A.I. calibration for Native Language Influence and Unloc…" at bounding box center [833, 480] width 620 height 15
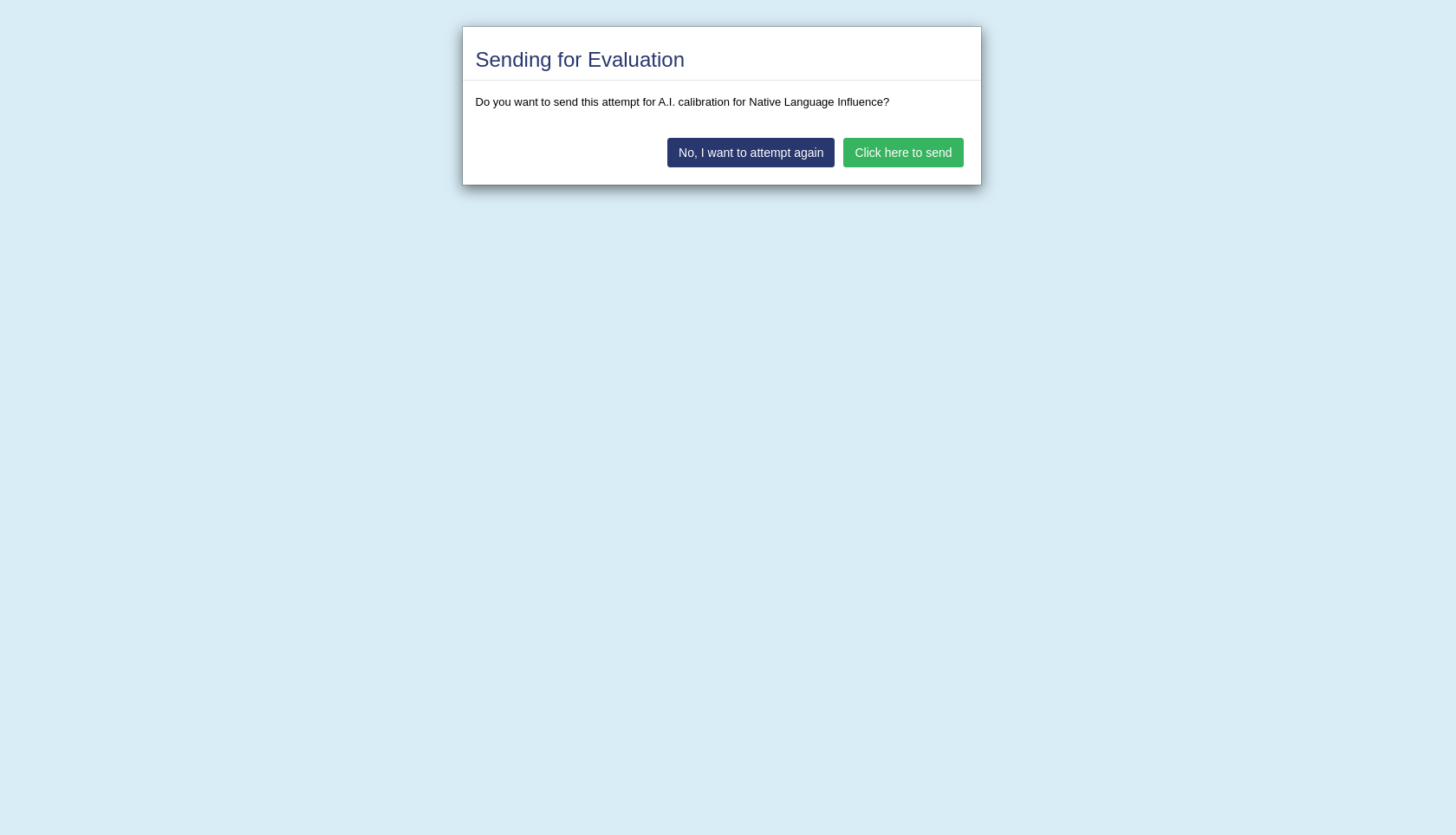
click at [913, 158] on button "Click here to send" at bounding box center [903, 152] width 120 height 29
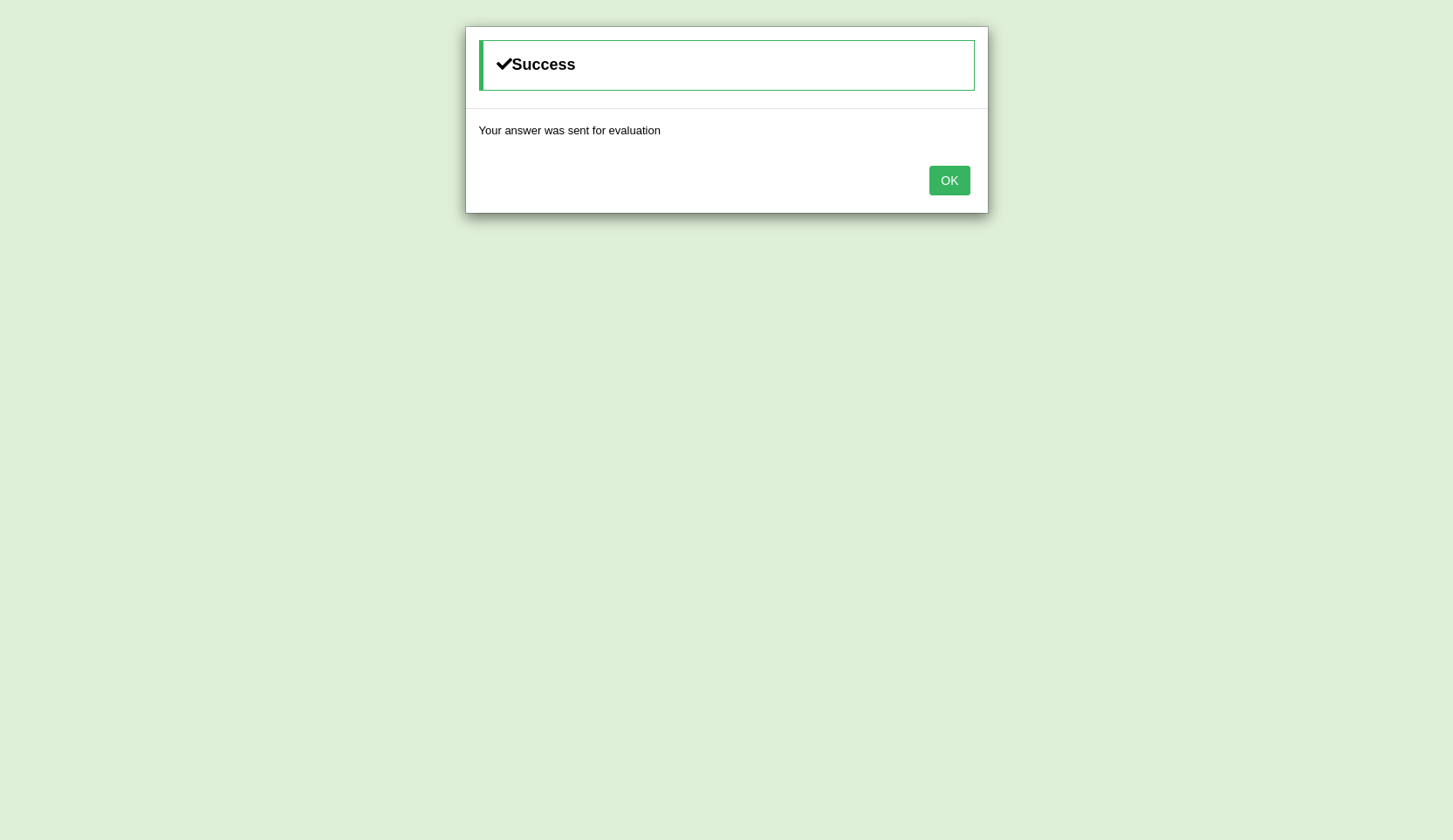
click at [964, 178] on button "OK" at bounding box center [949, 181] width 41 height 30
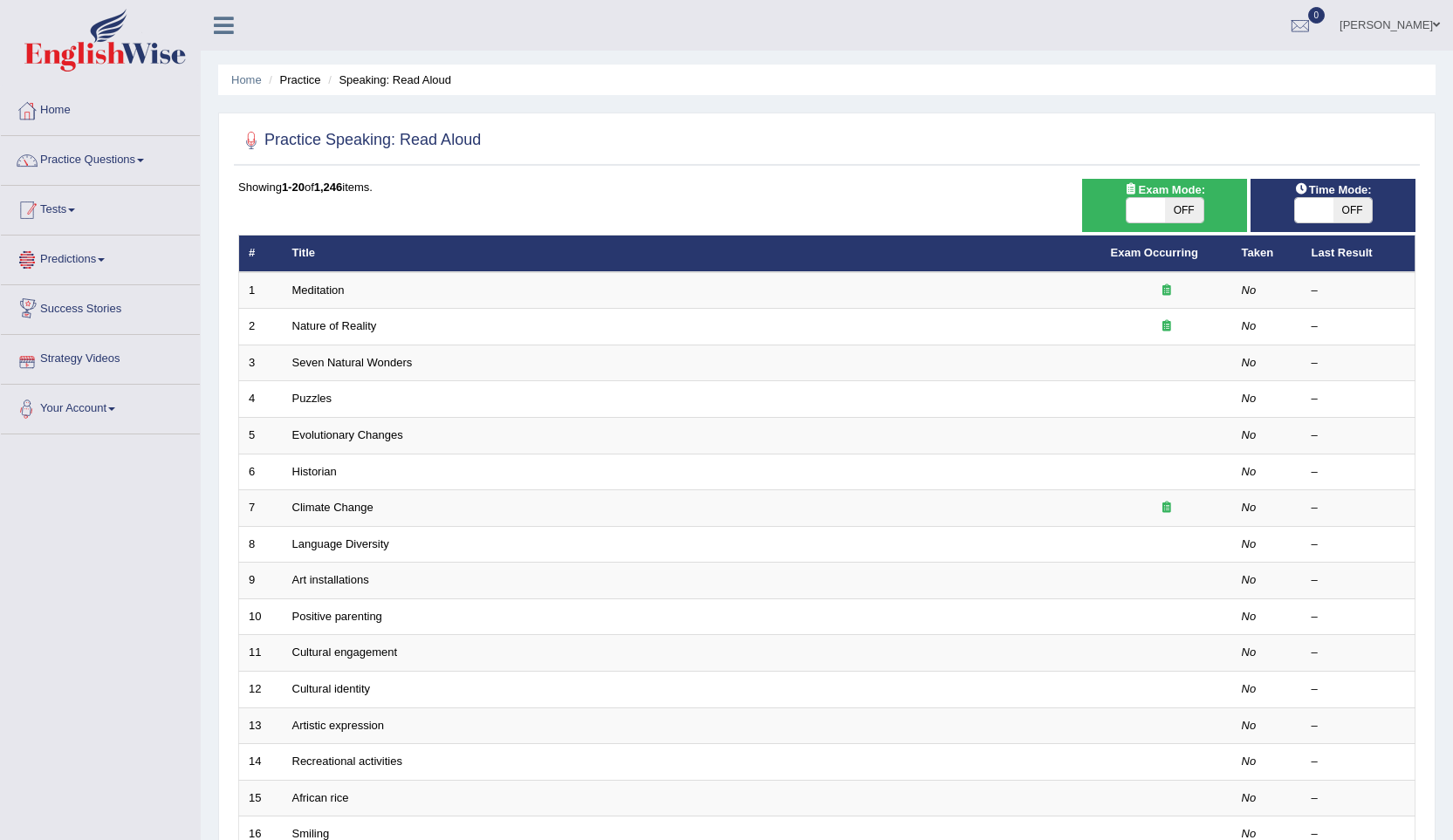
click at [62, 223] on link "Tests" at bounding box center [100, 208] width 199 height 43
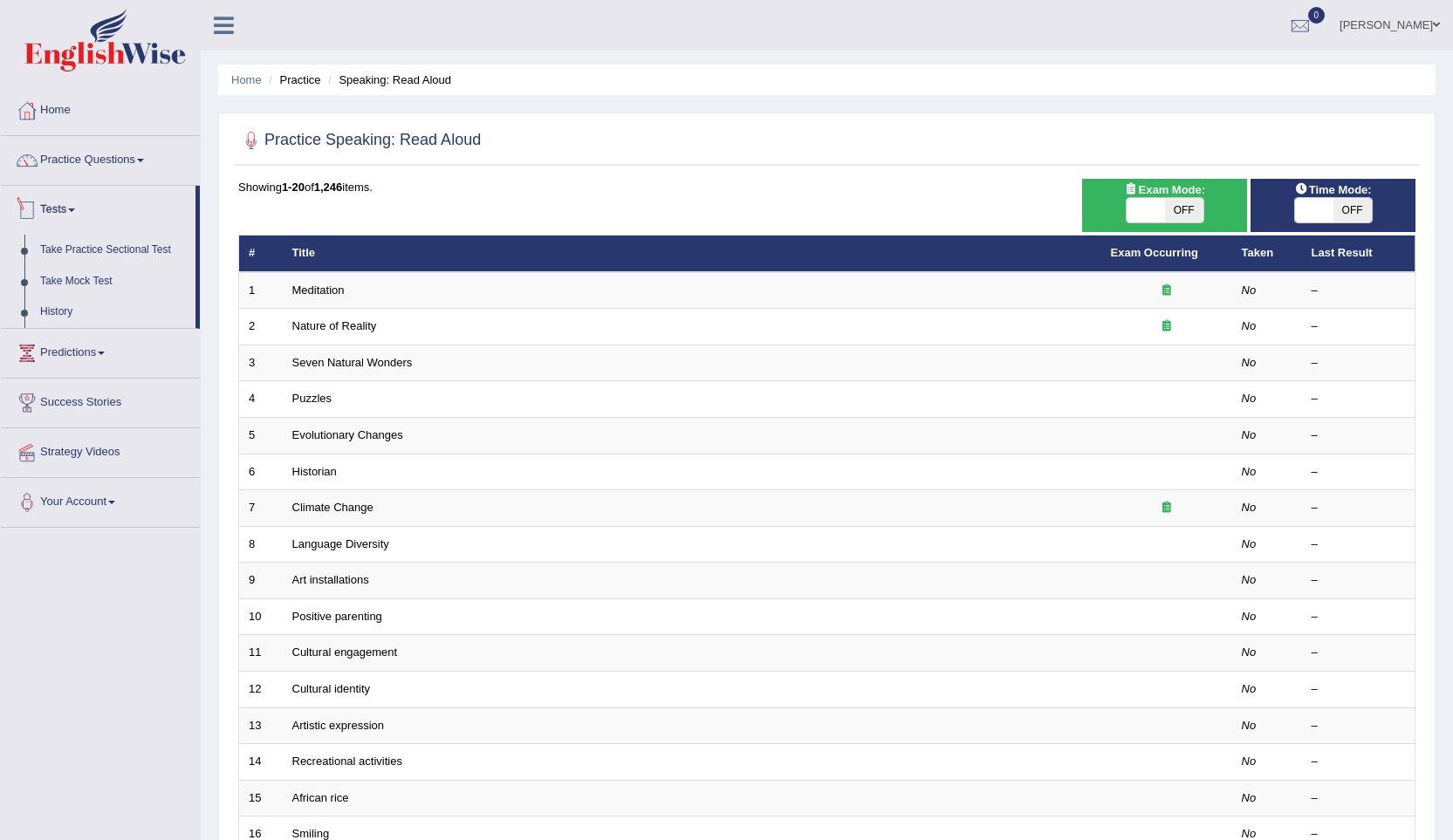
click at [58, 214] on link "Tests" at bounding box center [98, 208] width 195 height 43
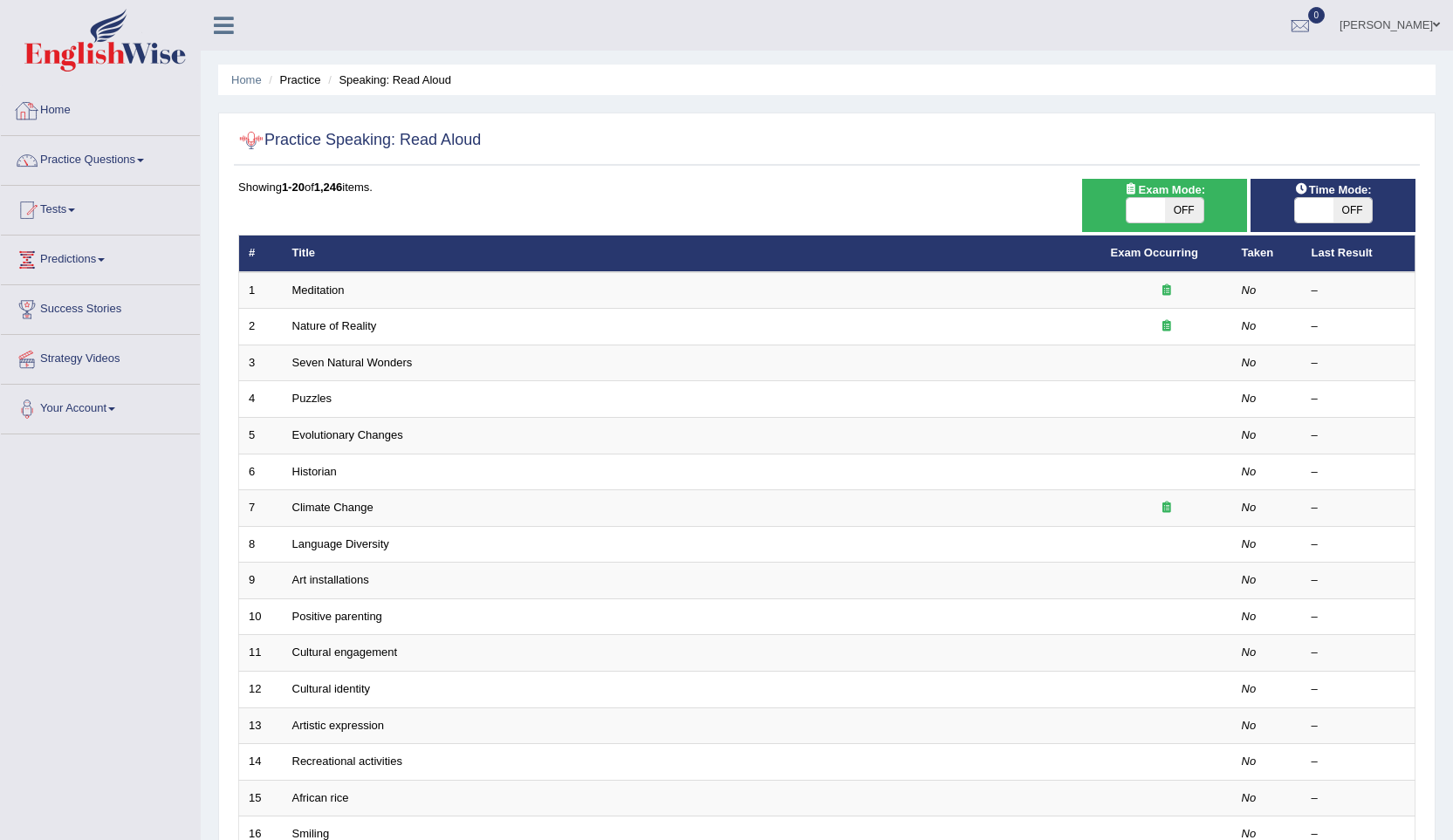
click at [55, 117] on link "Home" at bounding box center [100, 108] width 199 height 43
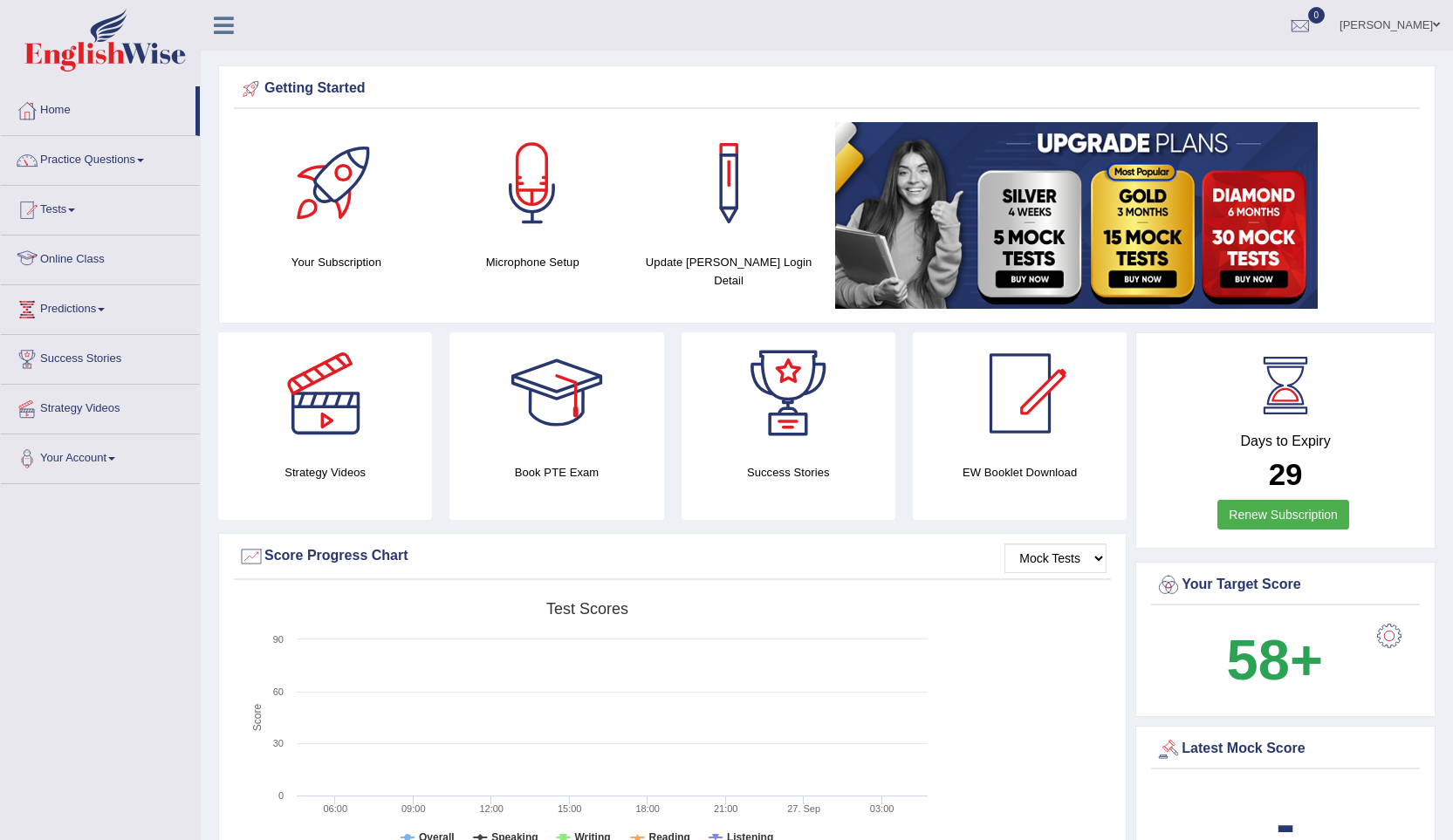
click at [89, 252] on link "Online Class" at bounding box center [100, 257] width 199 height 43
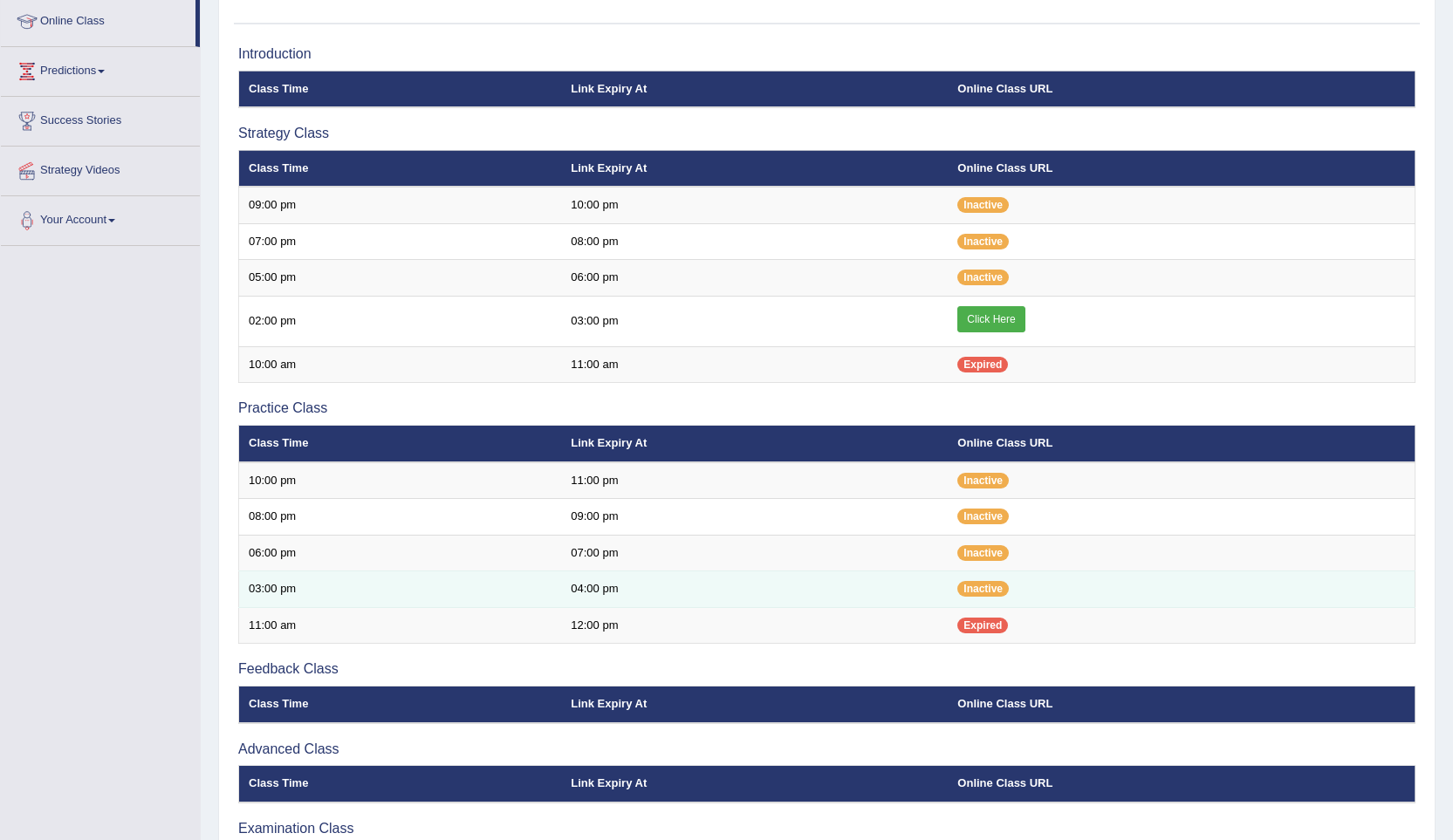
scroll to position [196, 0]
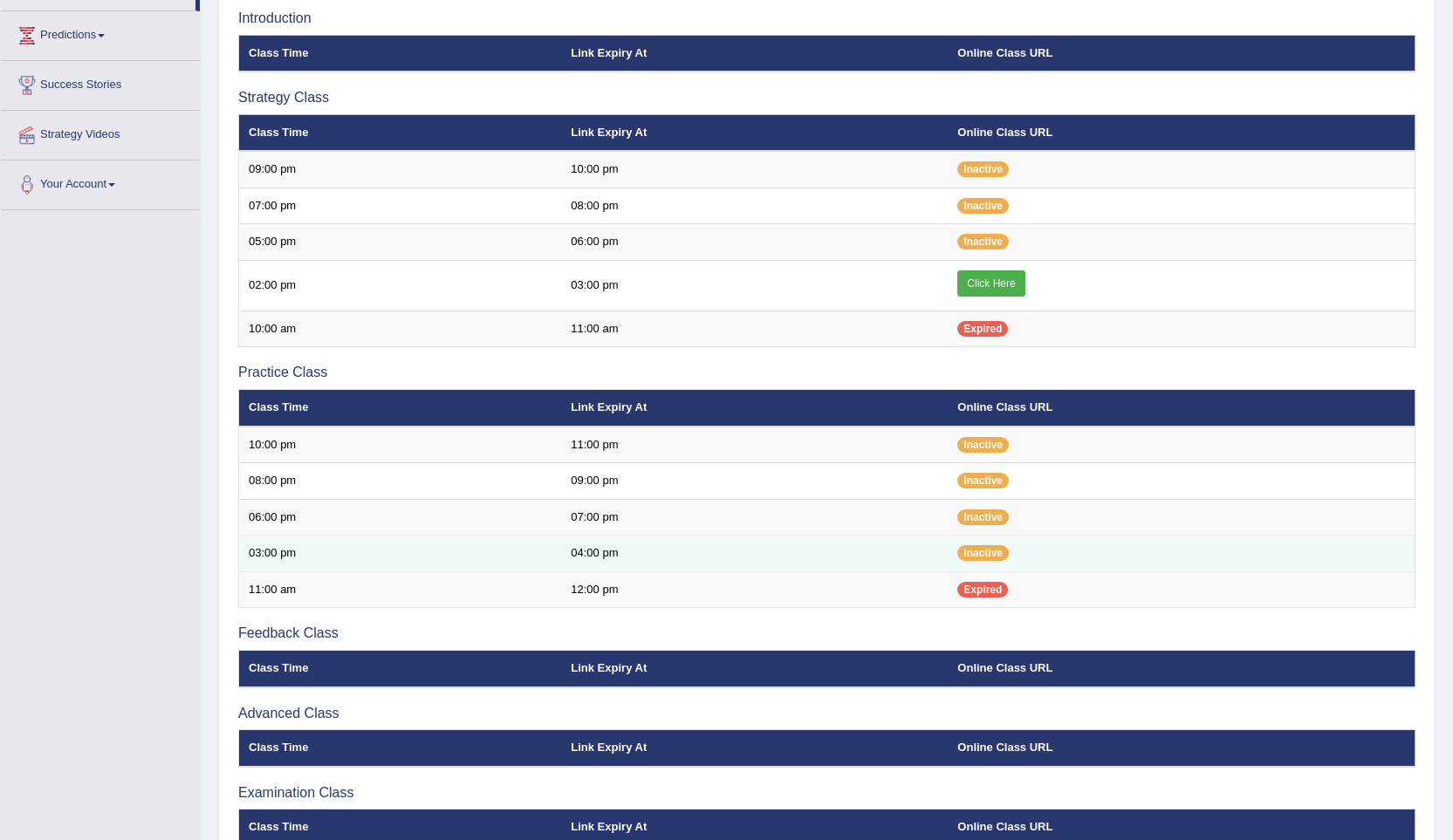
scroll to position [370, 0]
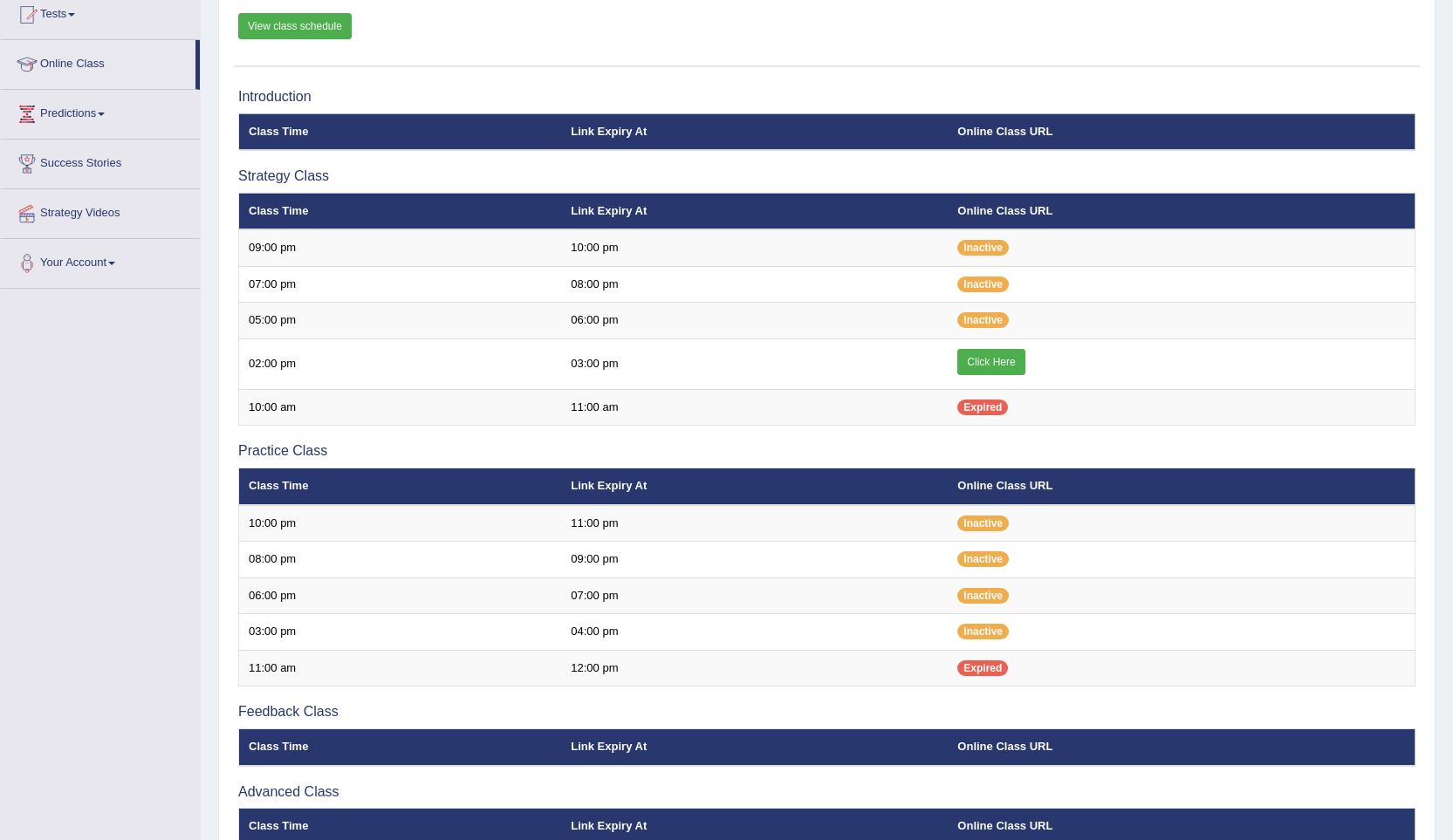
scroll to position [108, 0]
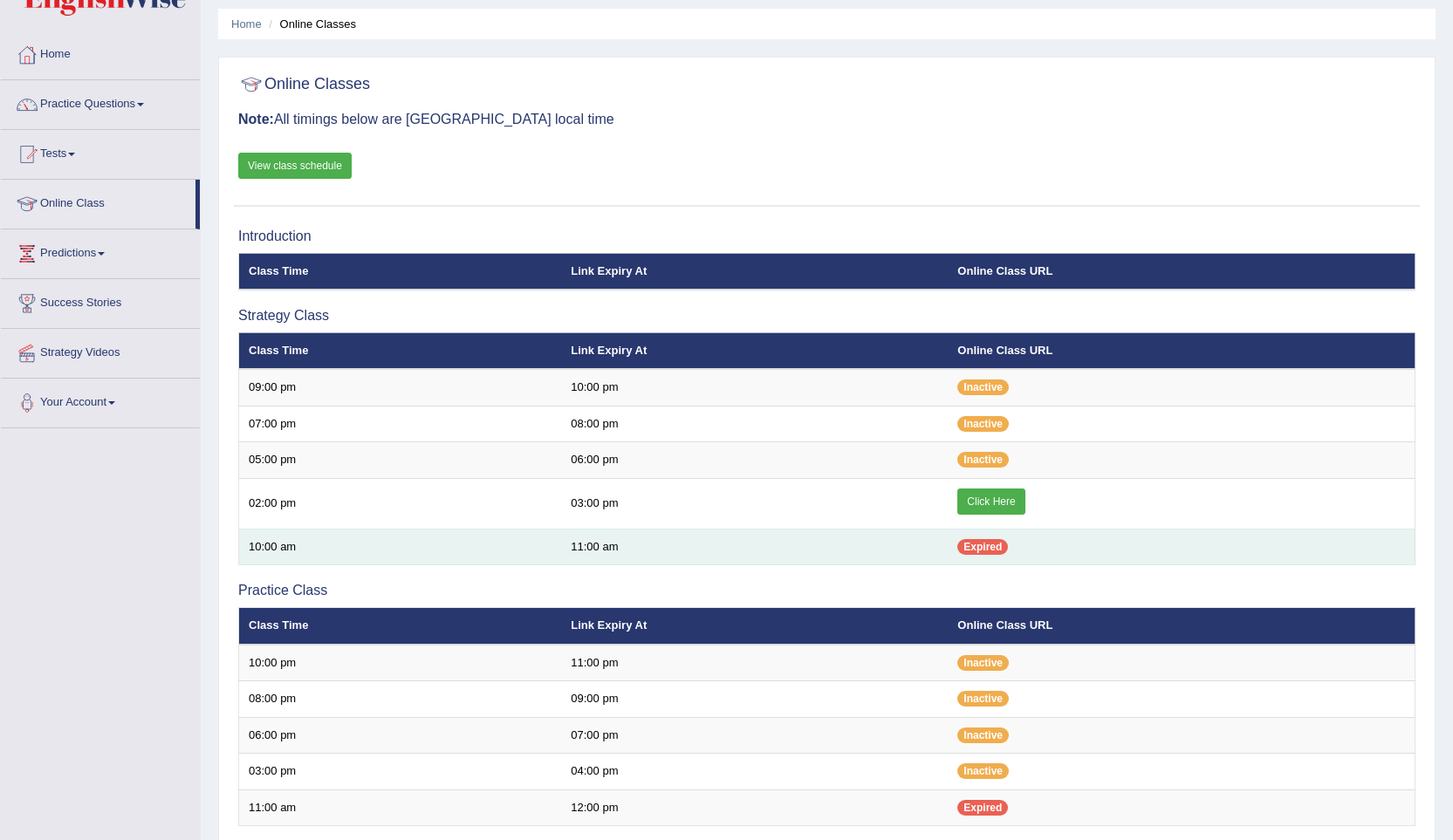
scroll to position [21, 0]
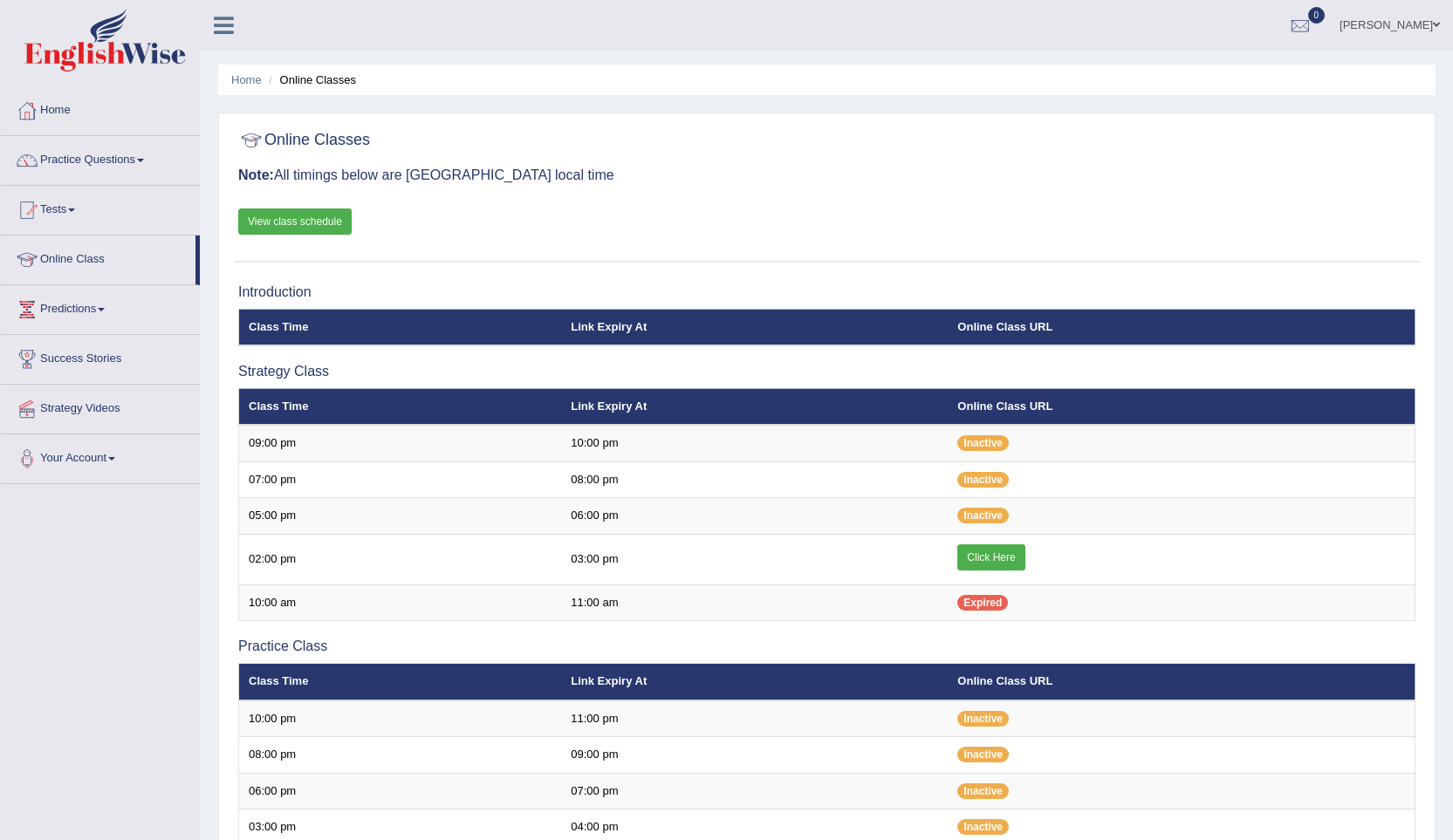
click at [290, 214] on link "View class schedule" at bounding box center [295, 221] width 114 height 26
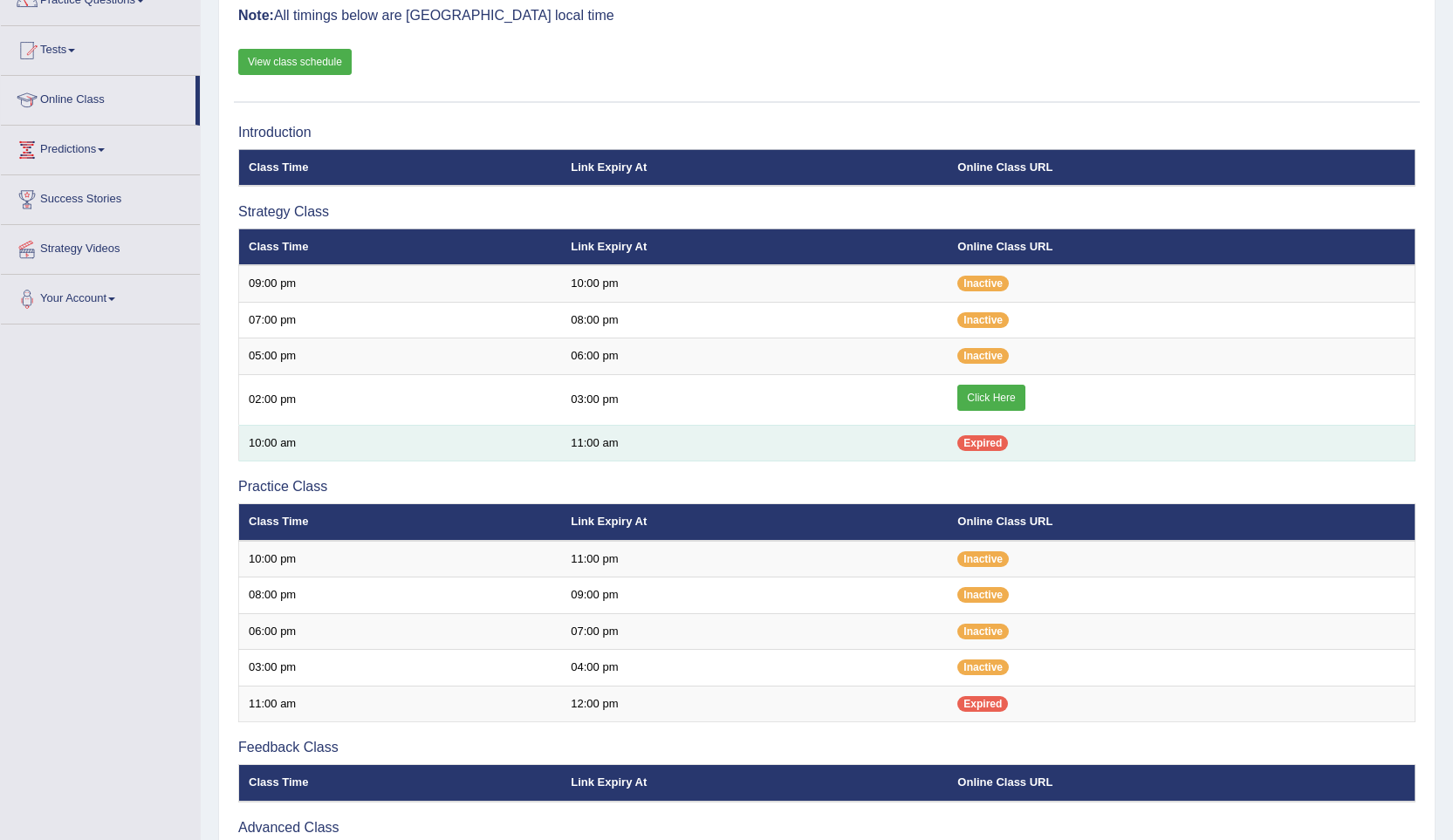
scroll to position [175, 0]
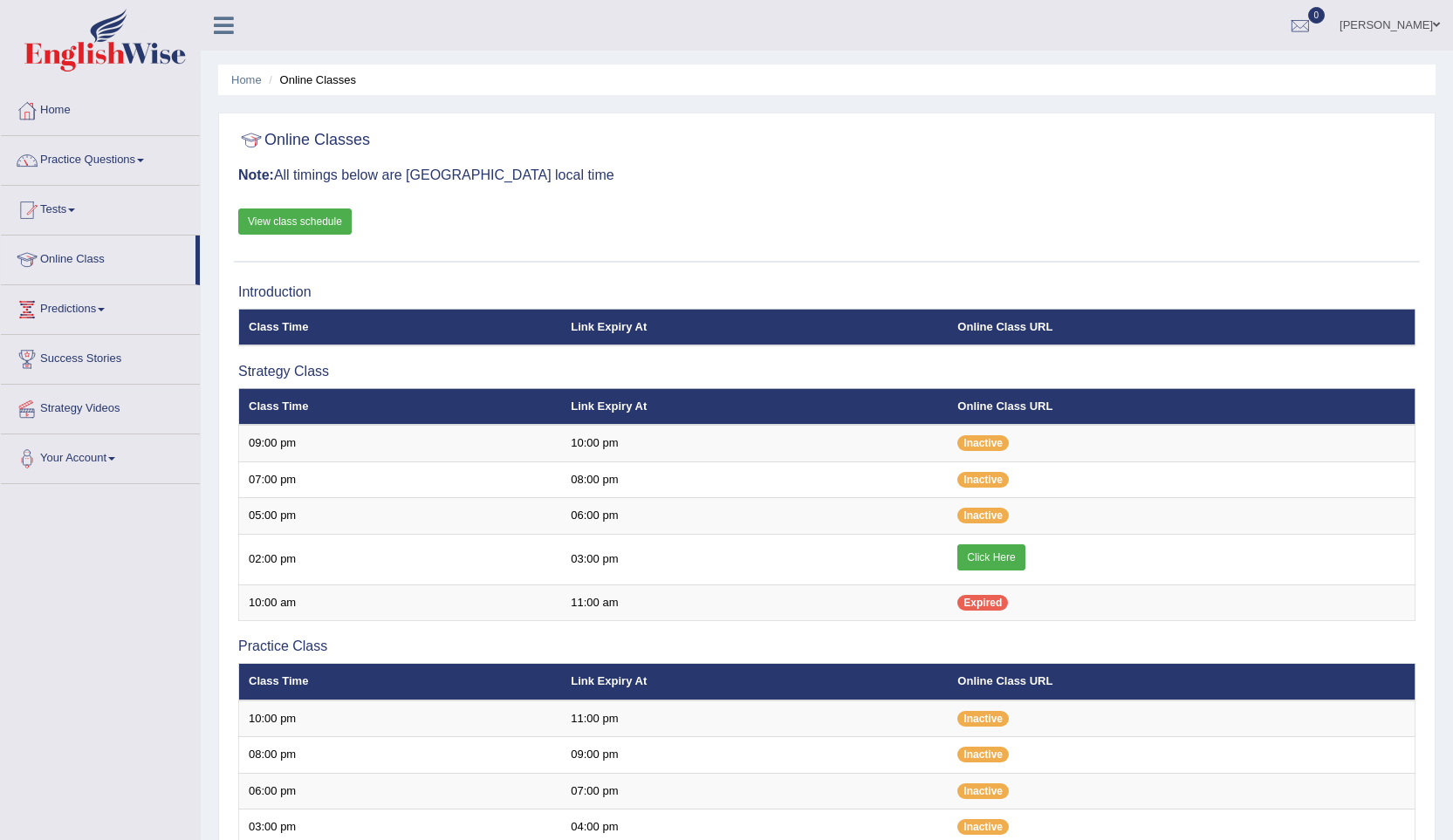
click at [136, 167] on link "Practice Questions" at bounding box center [100, 158] width 199 height 43
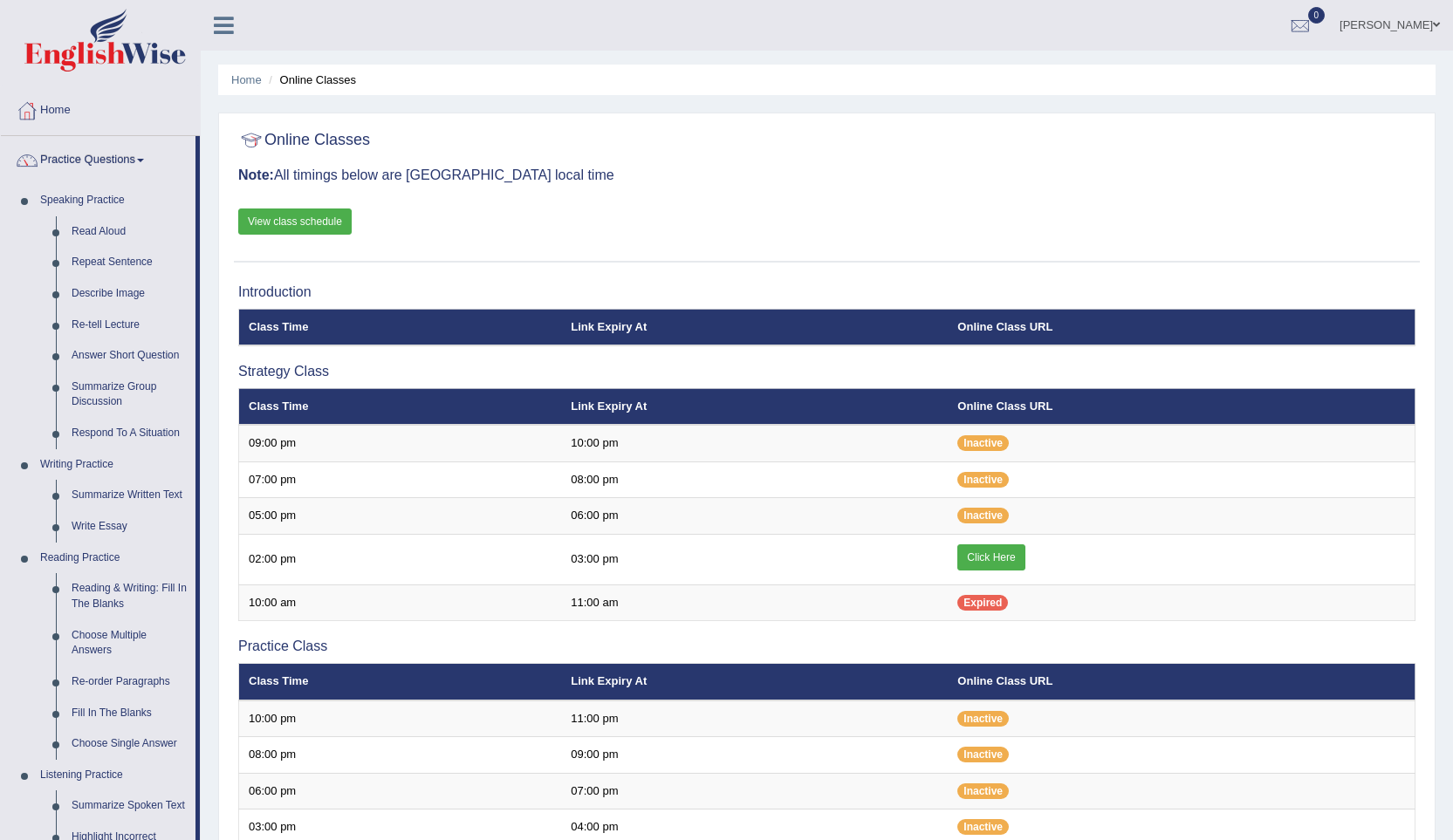
click at [90, 161] on link "Practice Questions" at bounding box center [98, 158] width 195 height 43
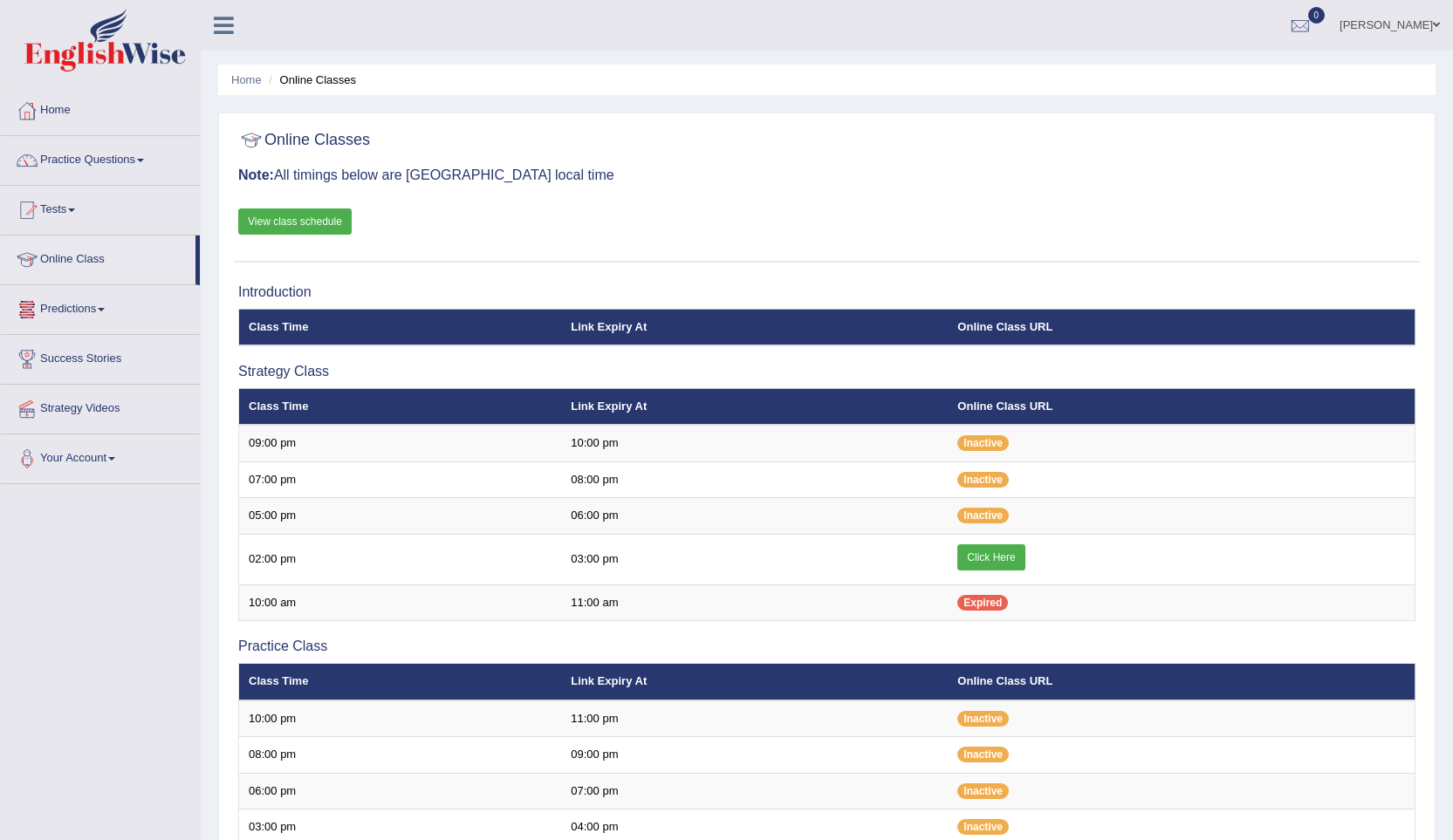
click at [56, 303] on link "Predictions" at bounding box center [100, 307] width 199 height 43
click at [56, 303] on link "Predictions" at bounding box center [98, 307] width 195 height 43
click at [101, 413] on link "Strategy Videos" at bounding box center [100, 406] width 199 height 43
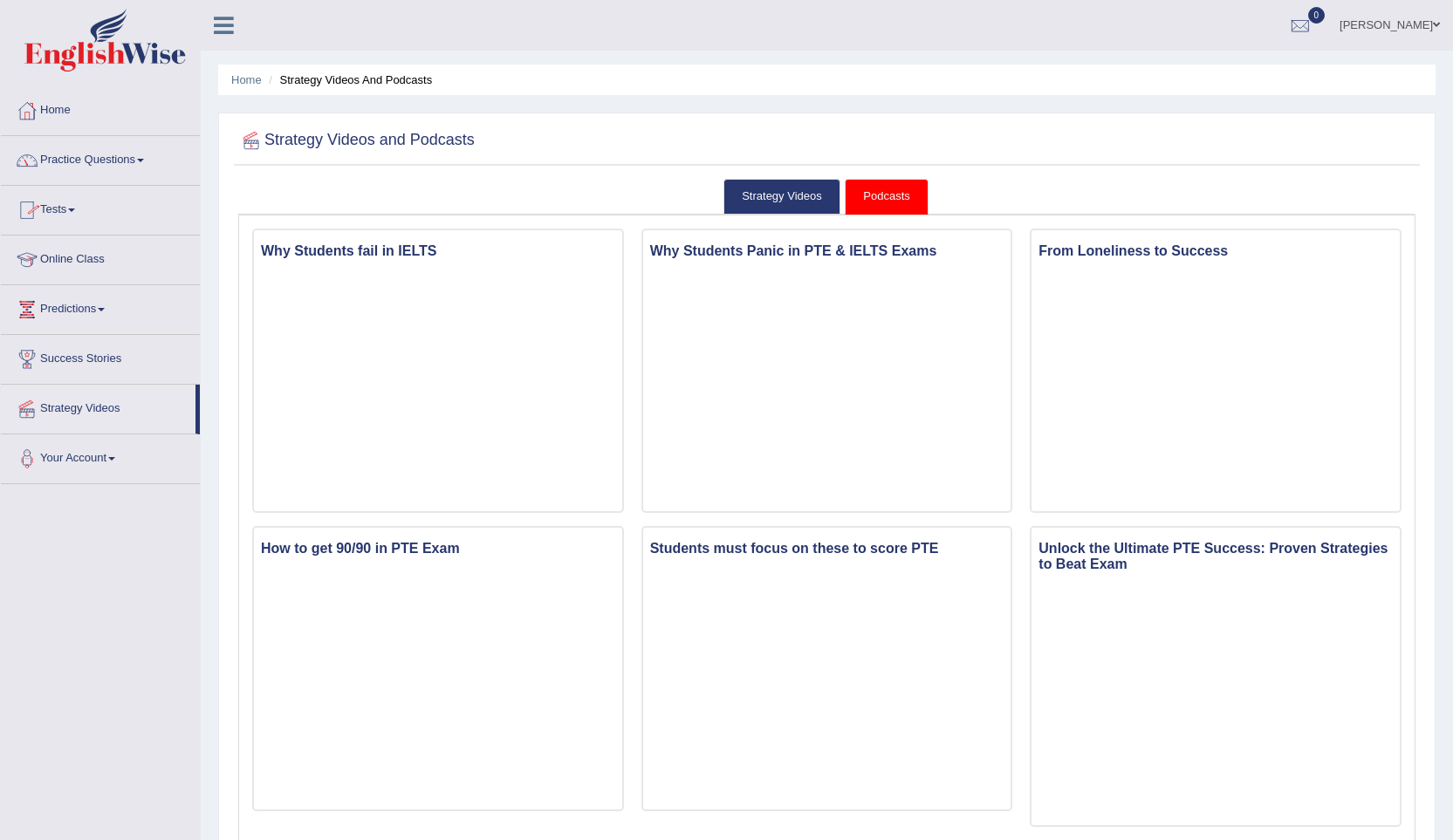
click at [79, 206] on link "Tests" at bounding box center [100, 208] width 199 height 43
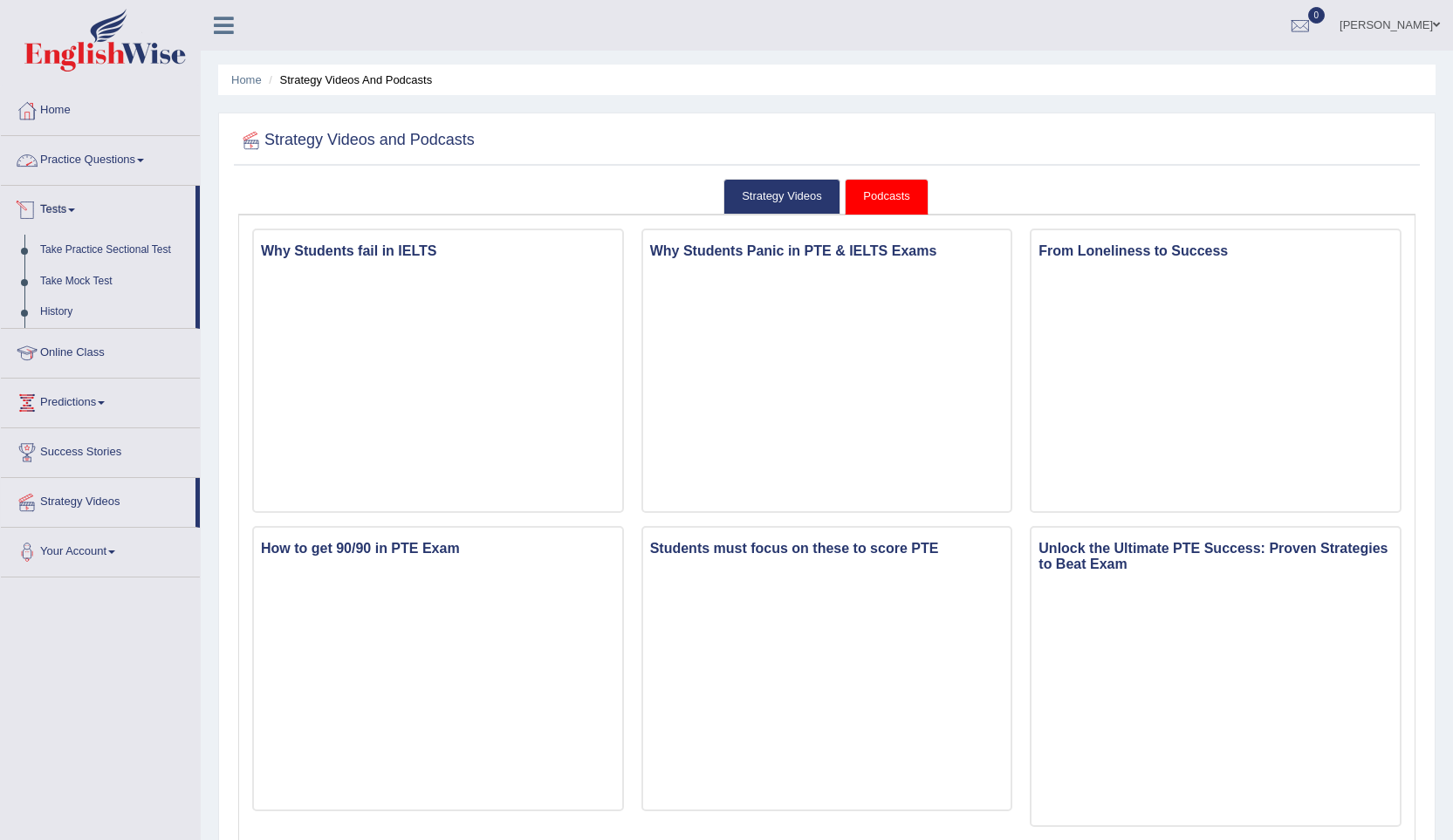
click at [98, 147] on link "Practice Questions" at bounding box center [100, 158] width 199 height 43
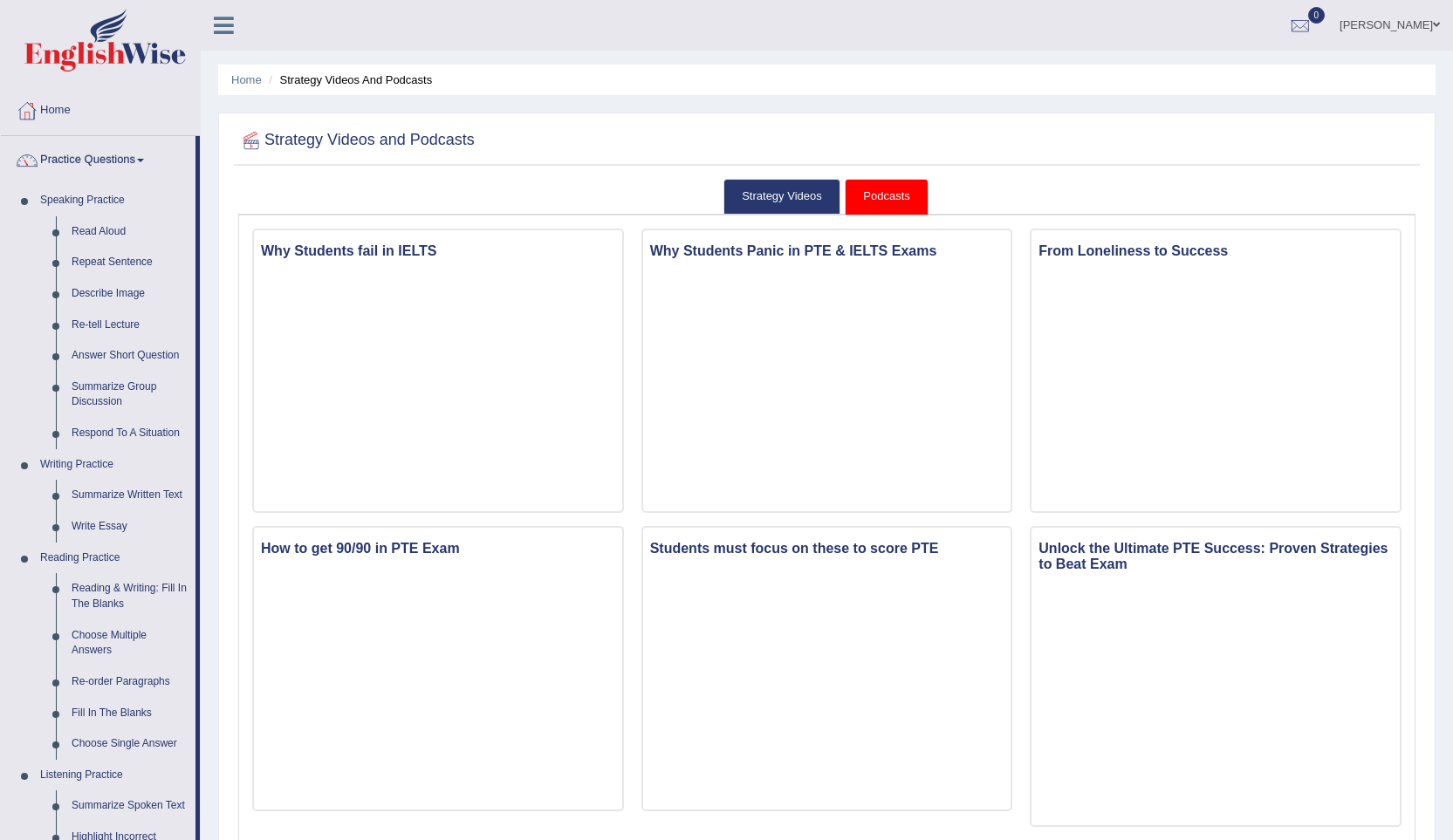
click at [69, 116] on link "Home" at bounding box center [100, 108] width 199 height 43
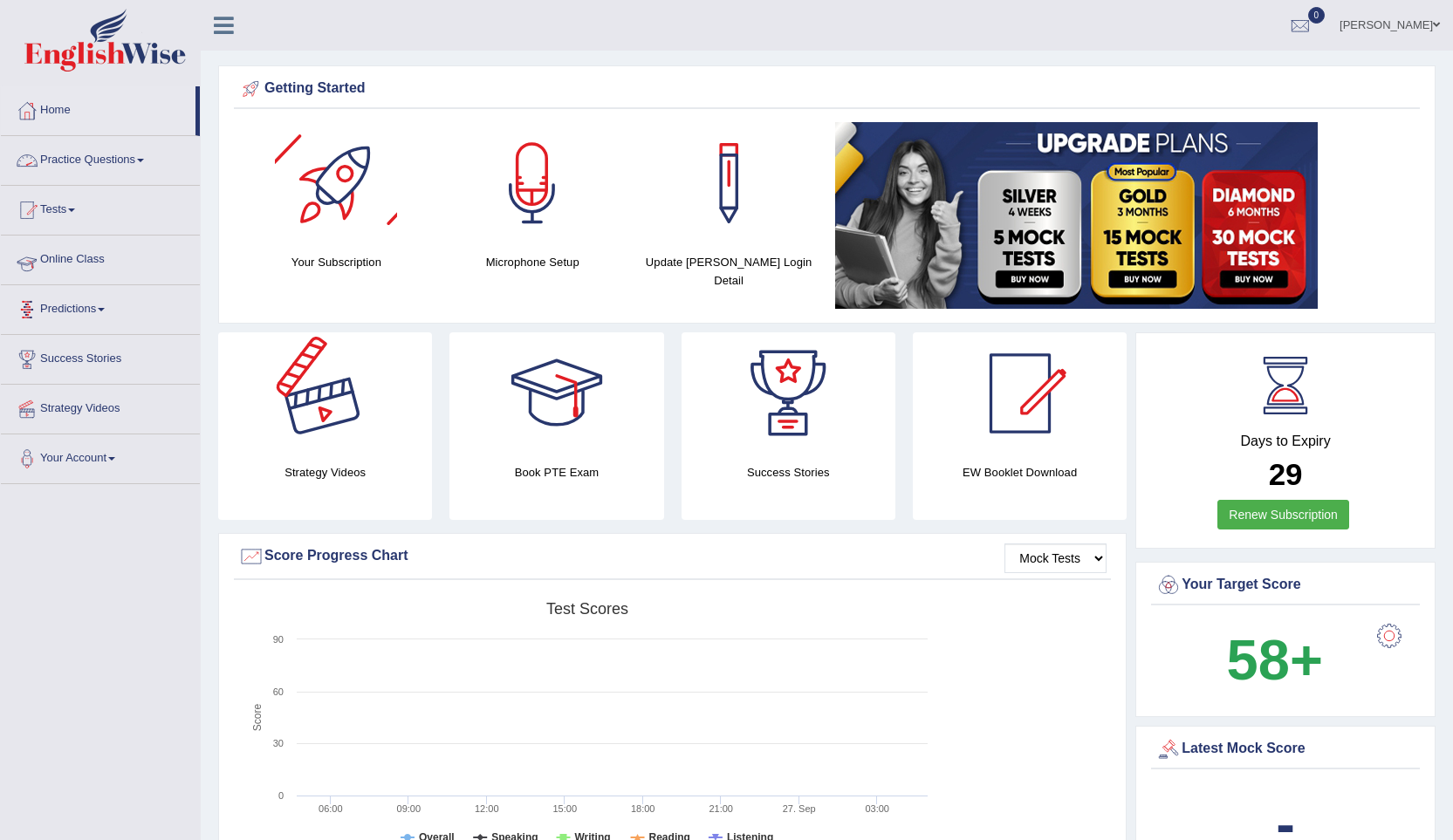
click at [65, 252] on link "Online Class" at bounding box center [100, 257] width 199 height 43
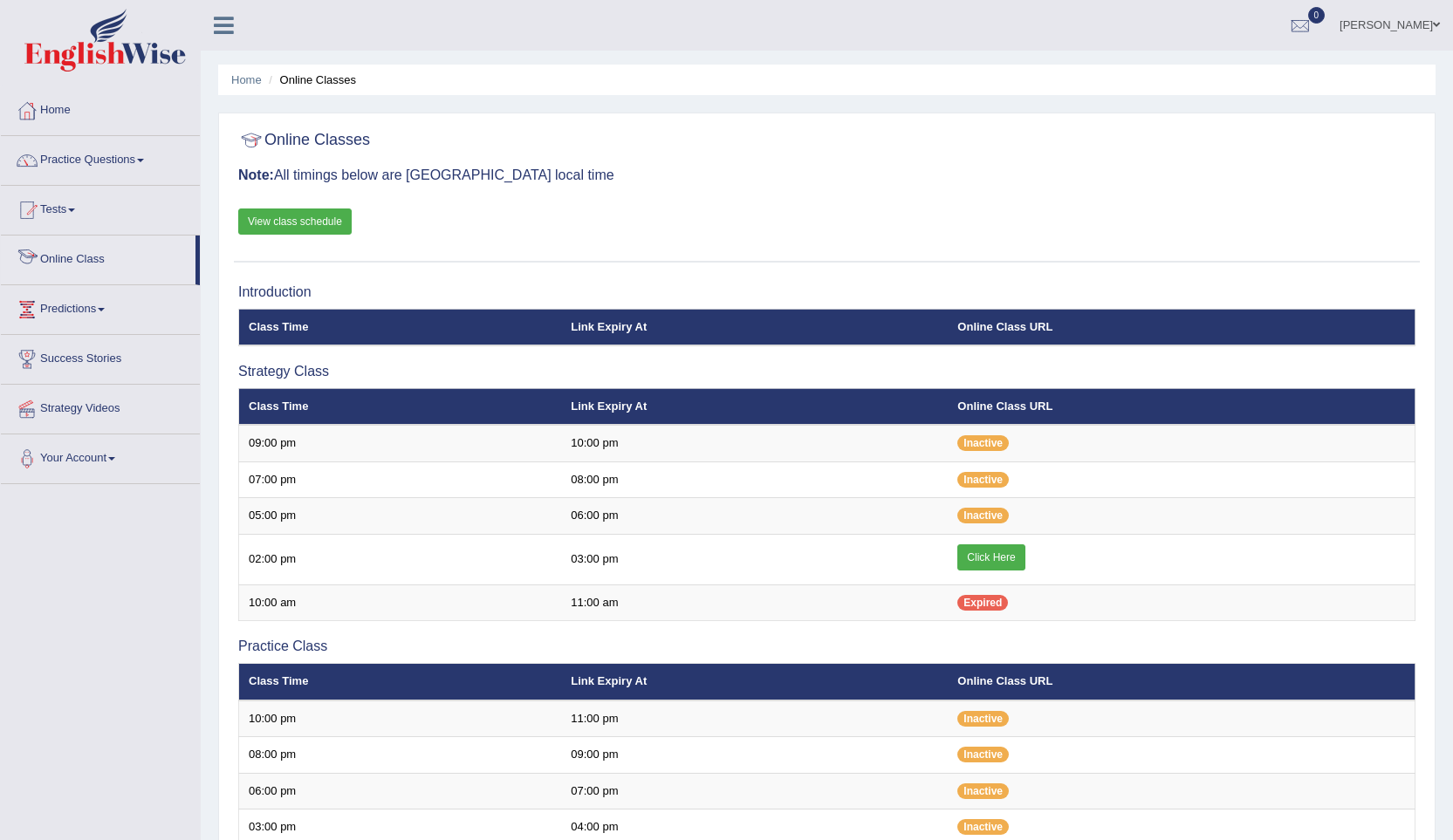
click at [75, 272] on link "Online Class" at bounding box center [98, 257] width 195 height 43
click at [62, 221] on link "Tests" at bounding box center [100, 208] width 199 height 43
